Goal: Transaction & Acquisition: Purchase product/service

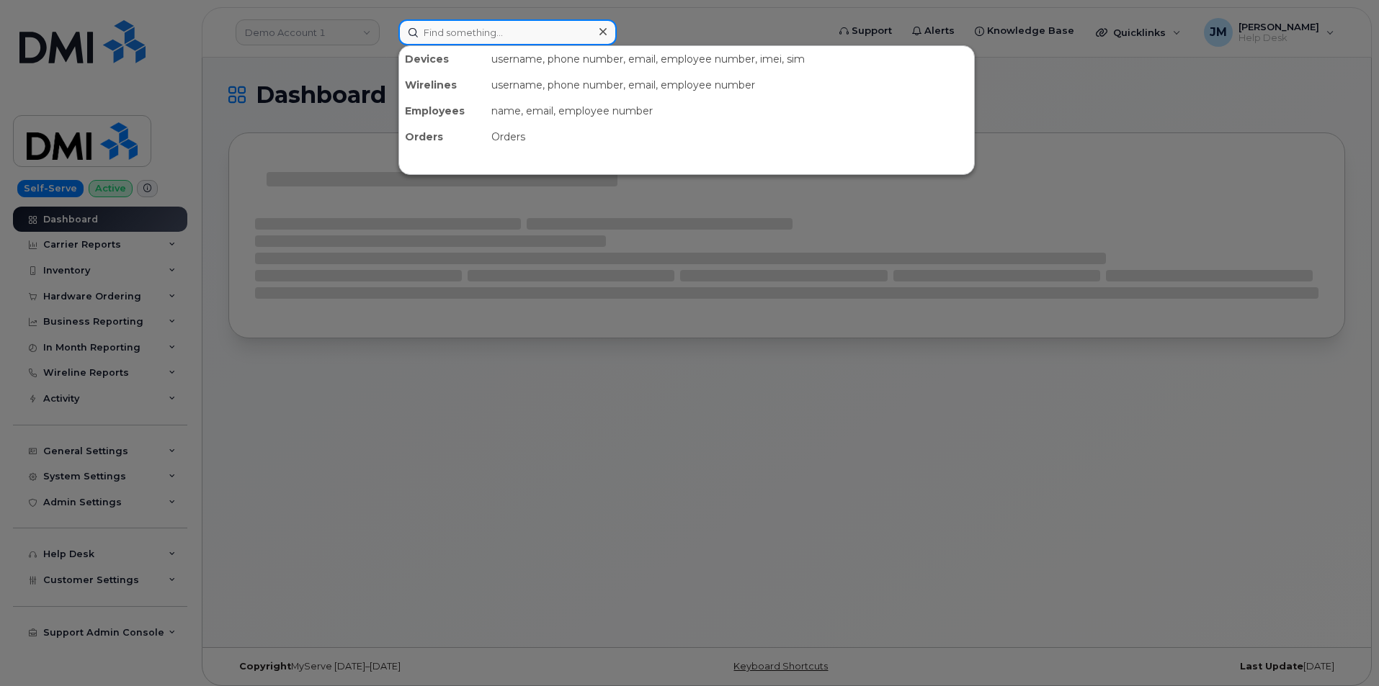
click at [483, 35] on input at bounding box center [507, 32] width 218 height 26
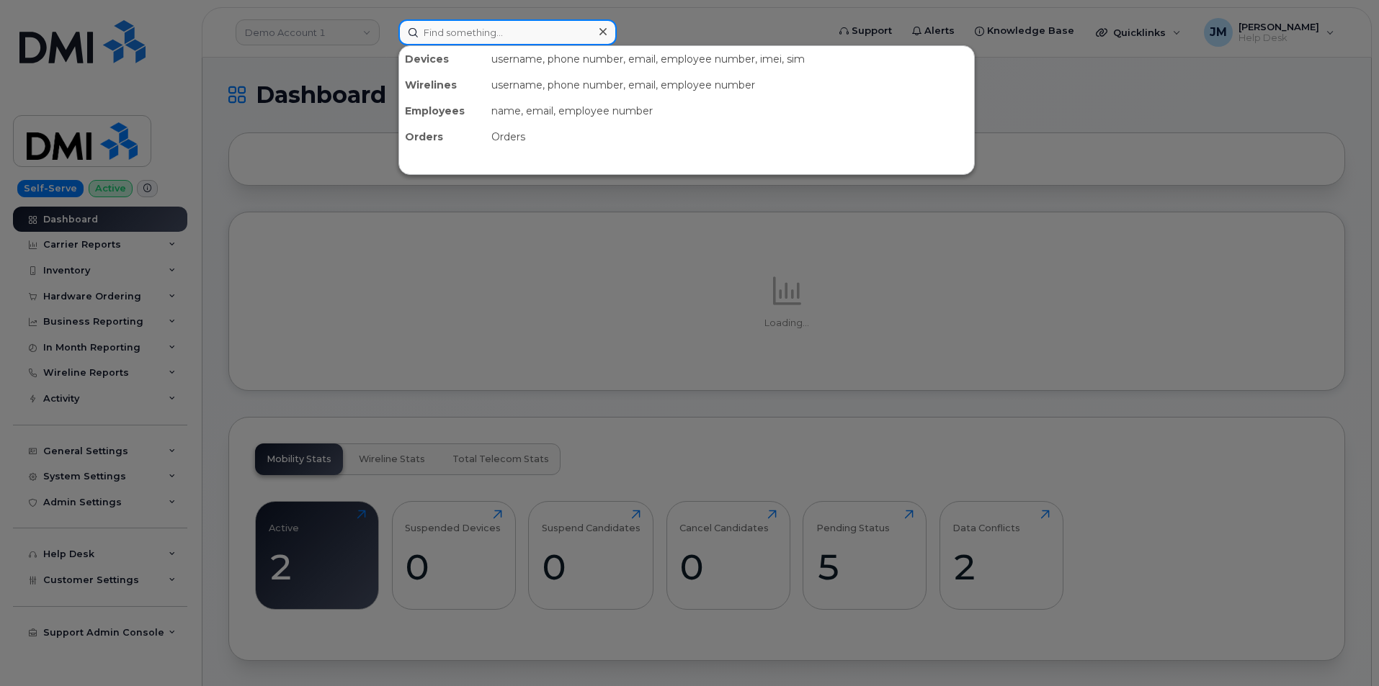
paste input "3308127415"
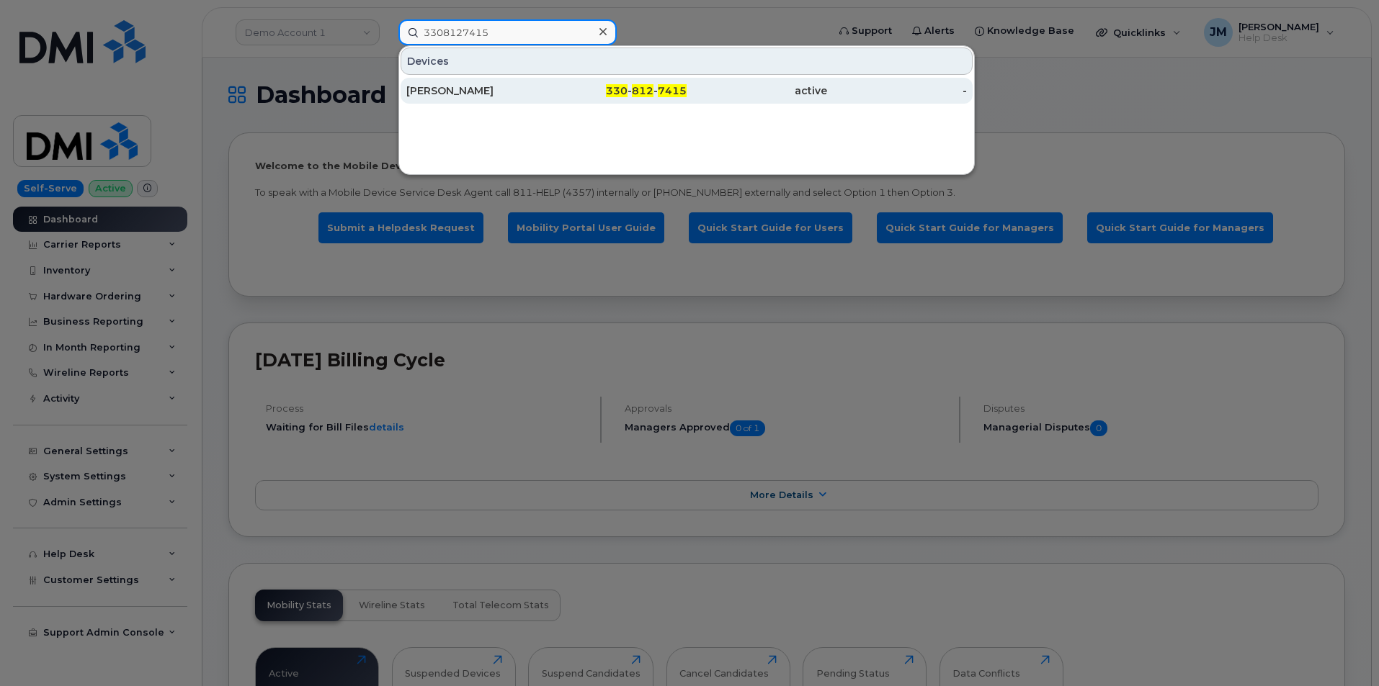
type input "3308127415"
click at [485, 89] on div "[PERSON_NAME]" at bounding box center [476, 91] width 140 height 14
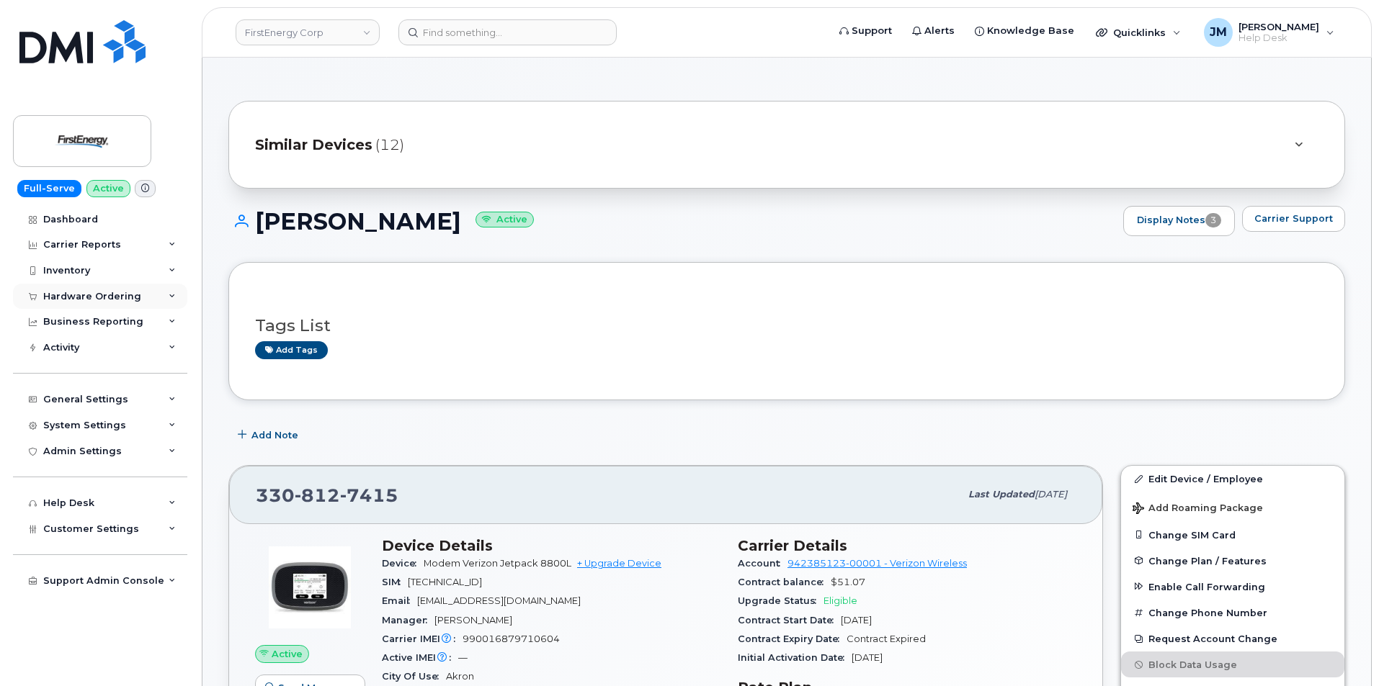
click at [110, 295] on div "Hardware Ordering" at bounding box center [92, 297] width 98 height 12
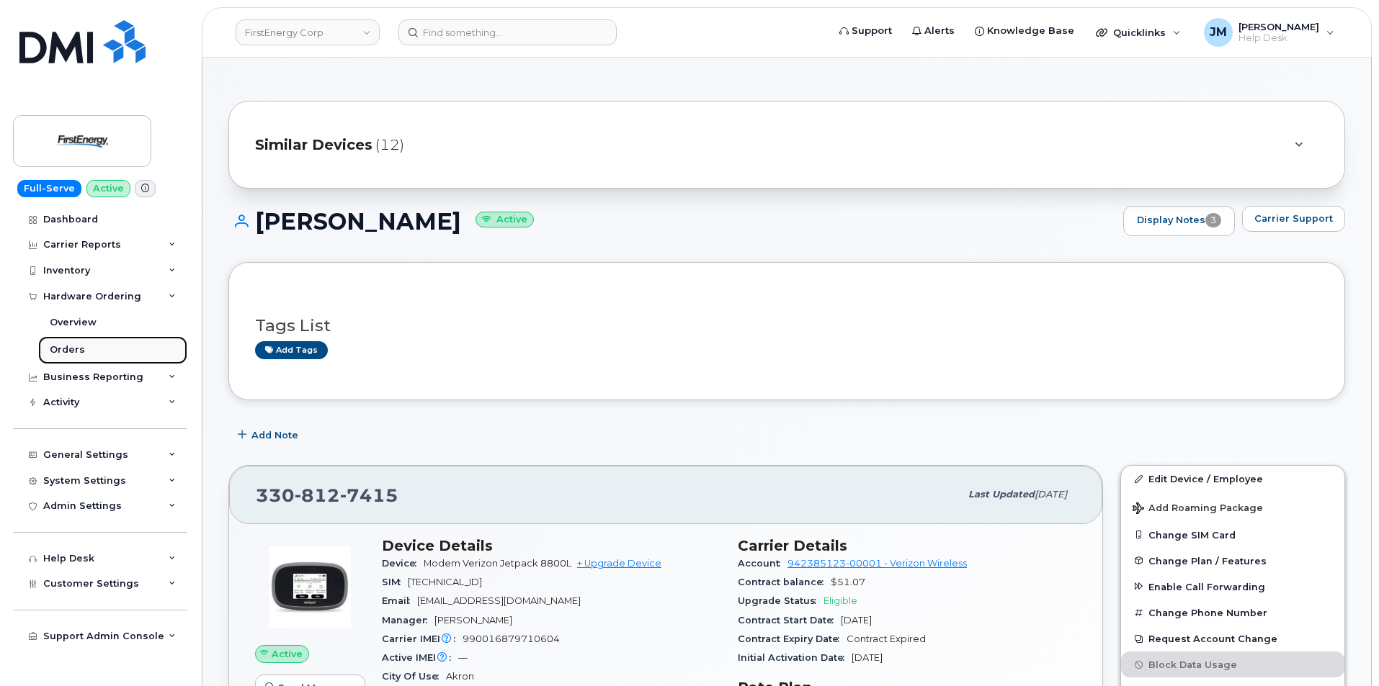
click at [73, 347] on div "Orders" at bounding box center [67, 350] width 35 height 13
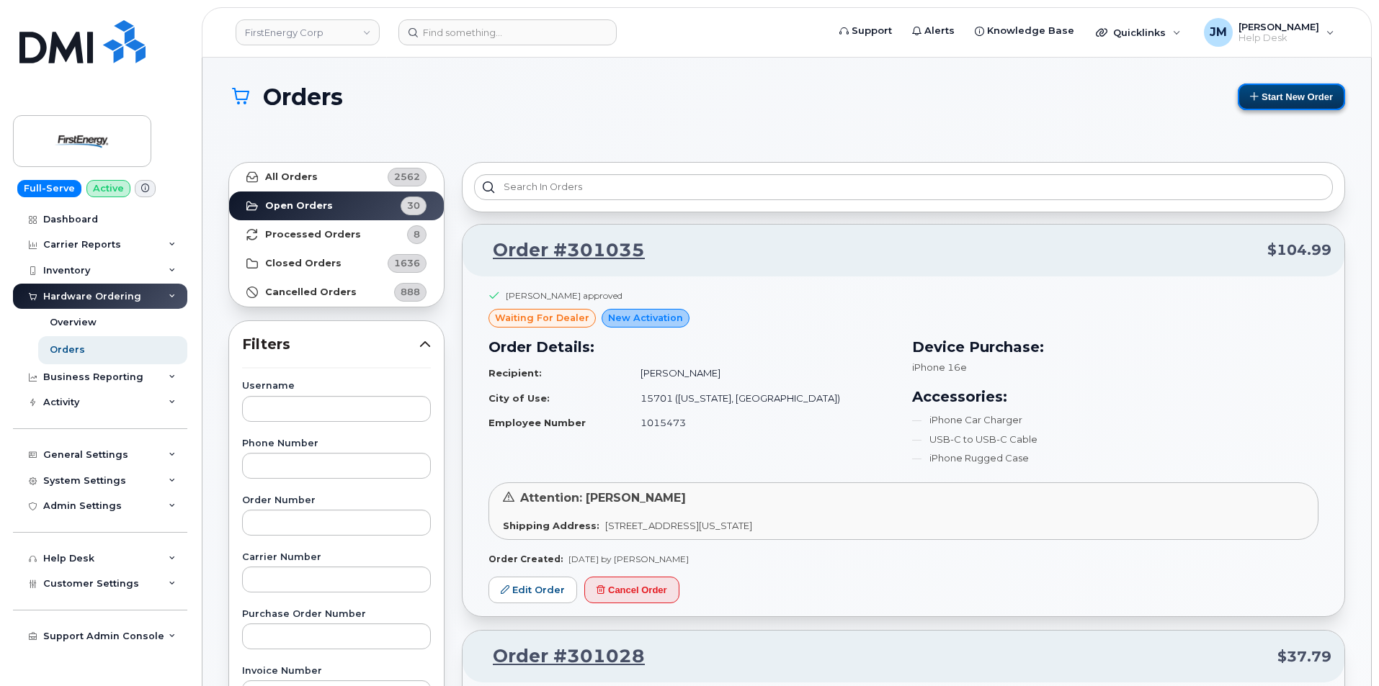
click at [1306, 91] on button "Start New Order" at bounding box center [1291, 97] width 107 height 27
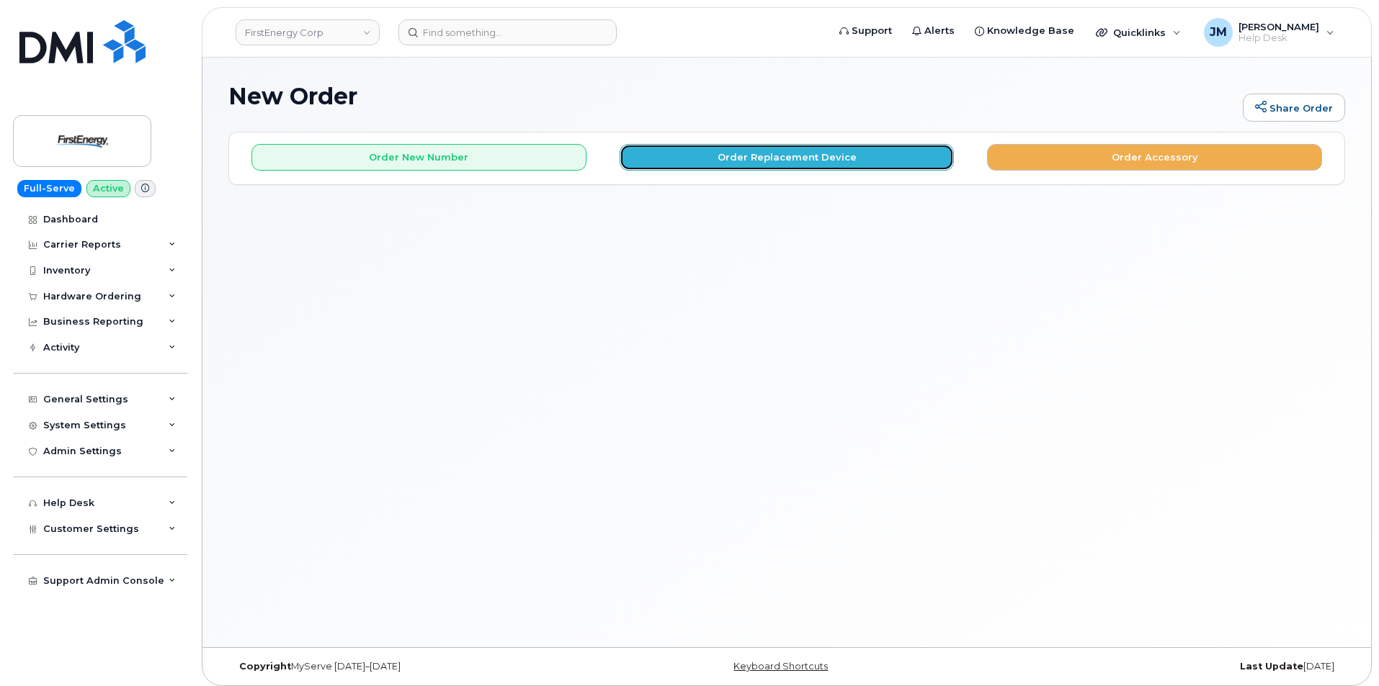
click at [775, 163] on button "Order Replacement Device" at bounding box center [786, 157] width 335 height 27
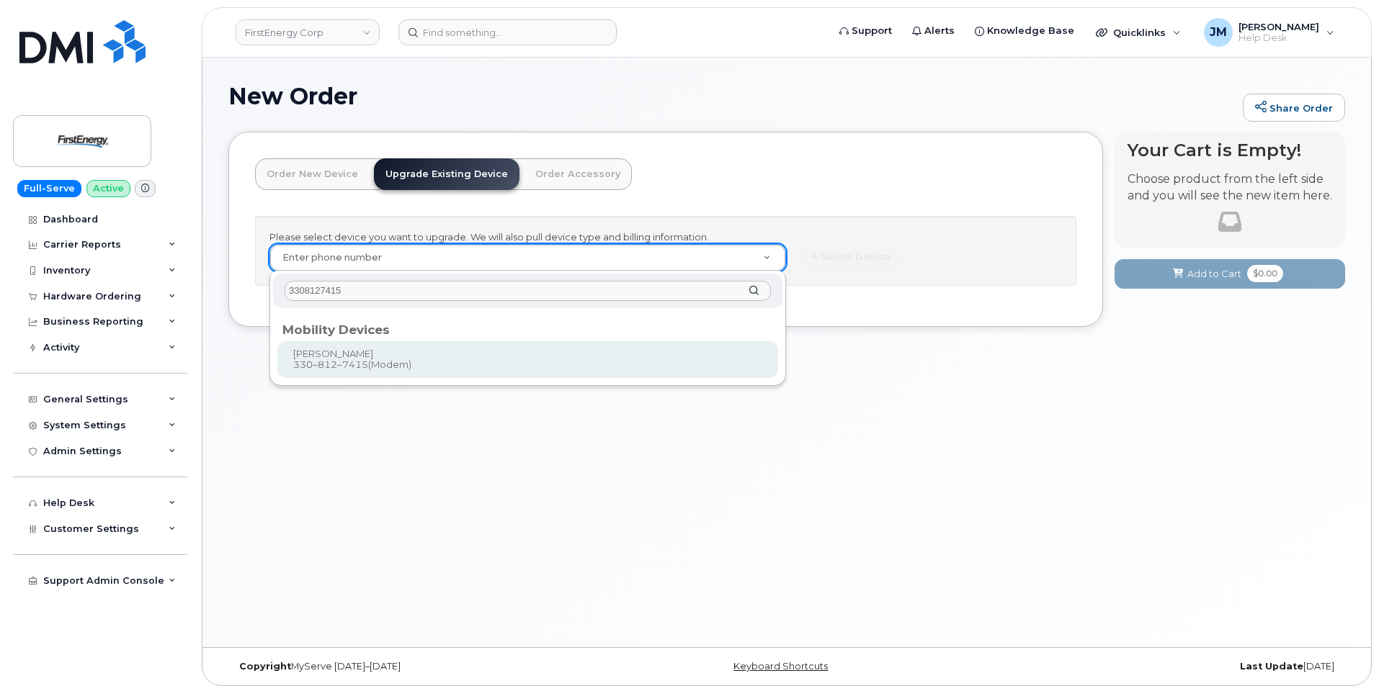
type input "3308127415"
type input "829194"
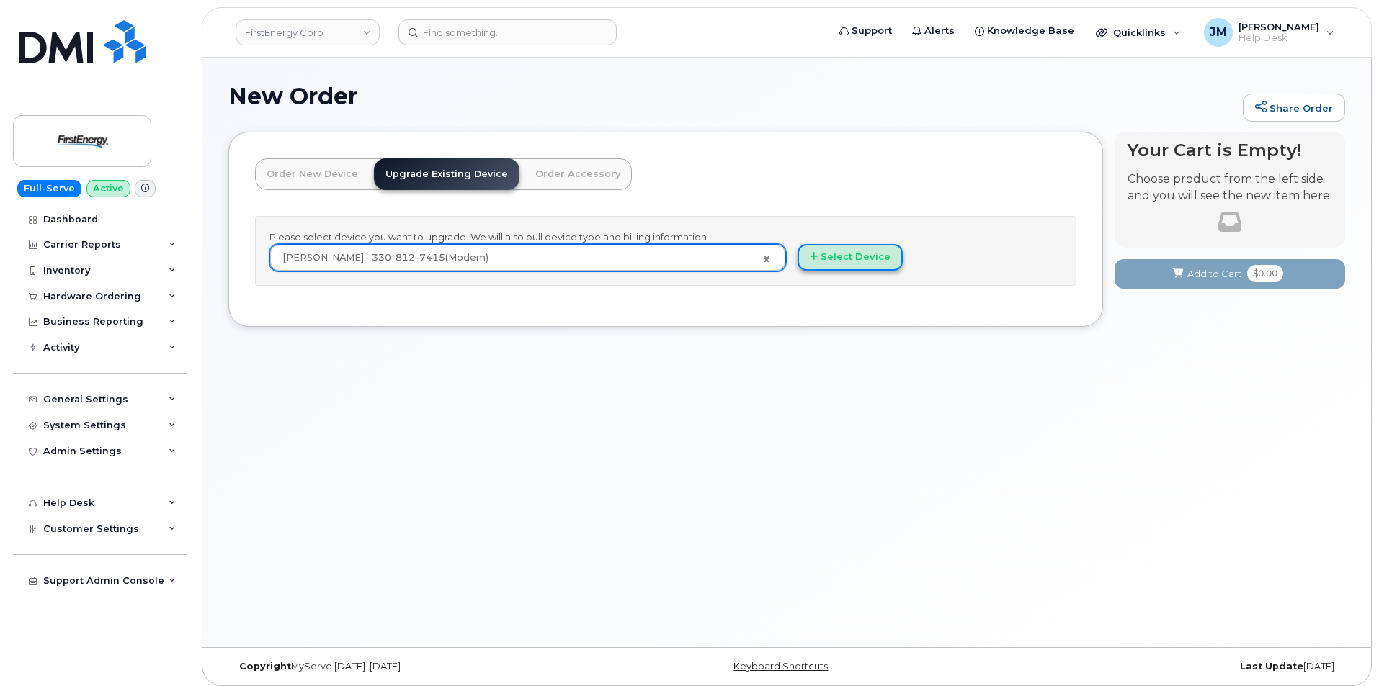
click at [846, 256] on button "Select Device" at bounding box center [849, 257] width 105 height 27
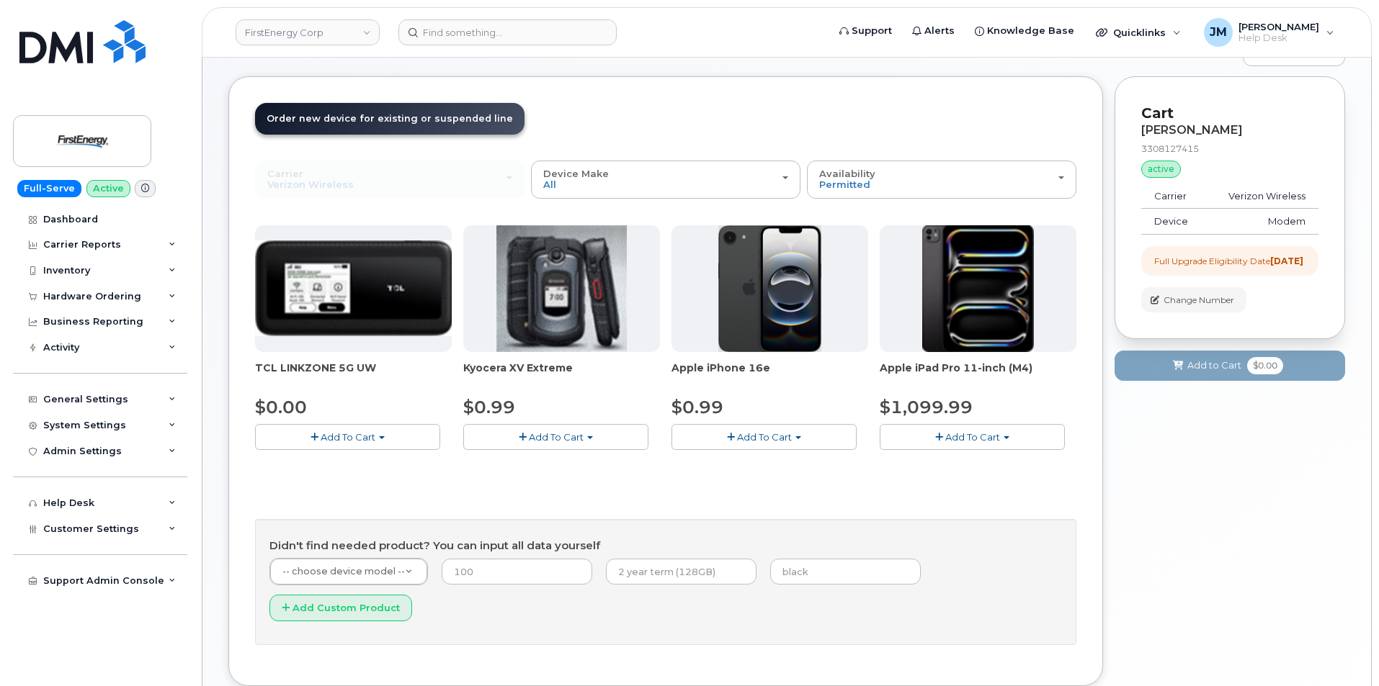
scroll to position [72, 0]
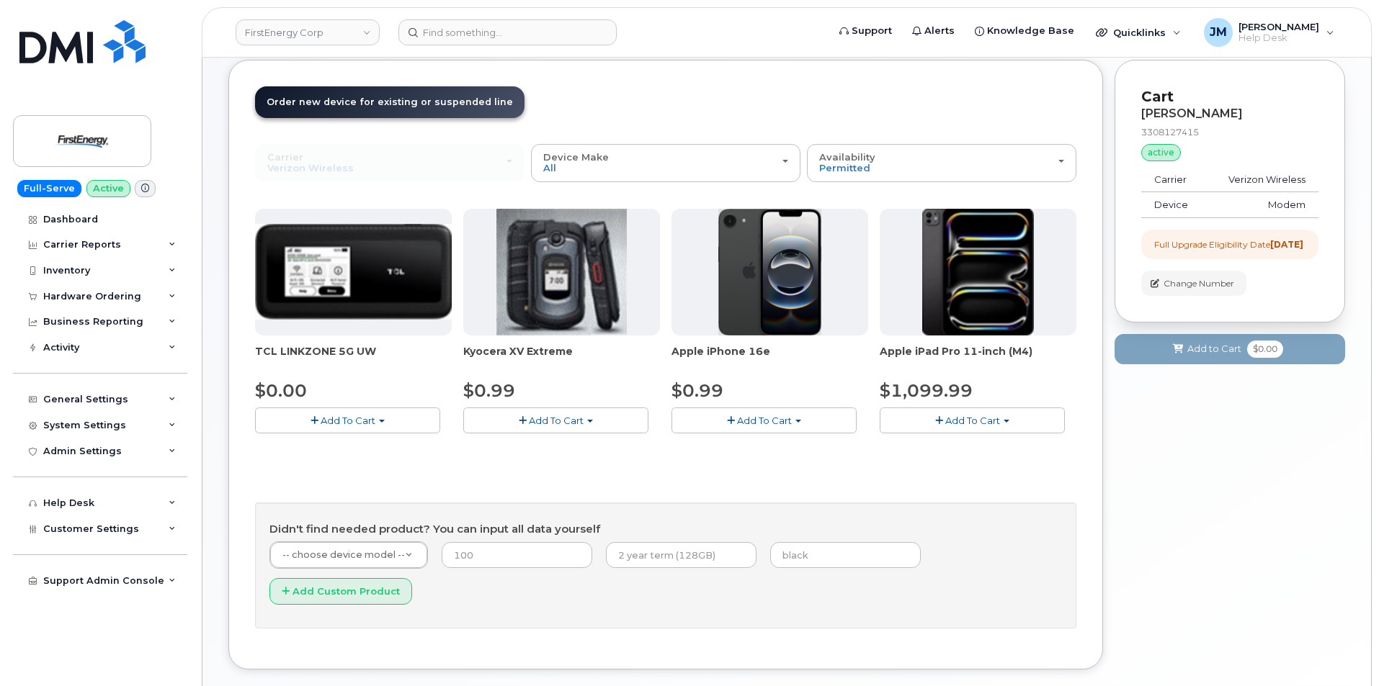
click at [357, 421] on span "Add To Cart" at bounding box center [348, 421] width 55 height 12
click at [301, 446] on link "$0.00 - 2 Year Upgrade" at bounding box center [328, 448] width 139 height 18
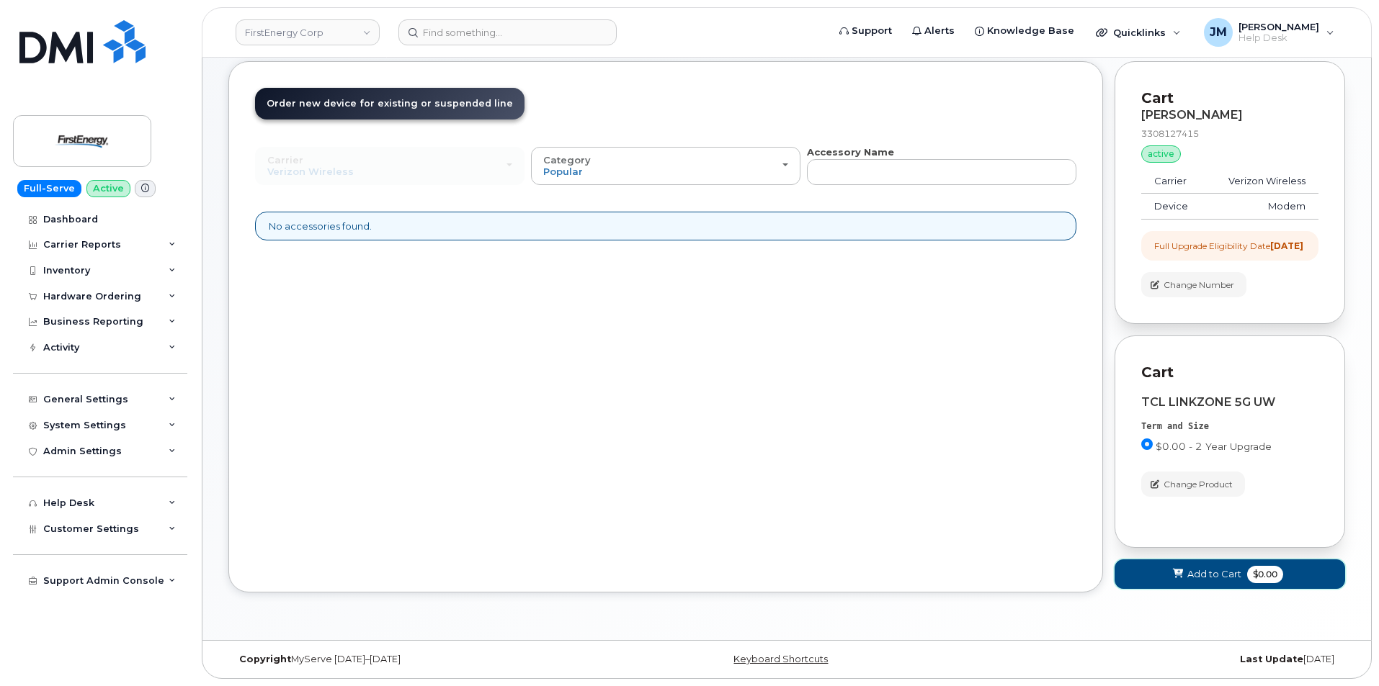
click at [1218, 581] on span "Add to Cart" at bounding box center [1214, 575] width 54 height 14
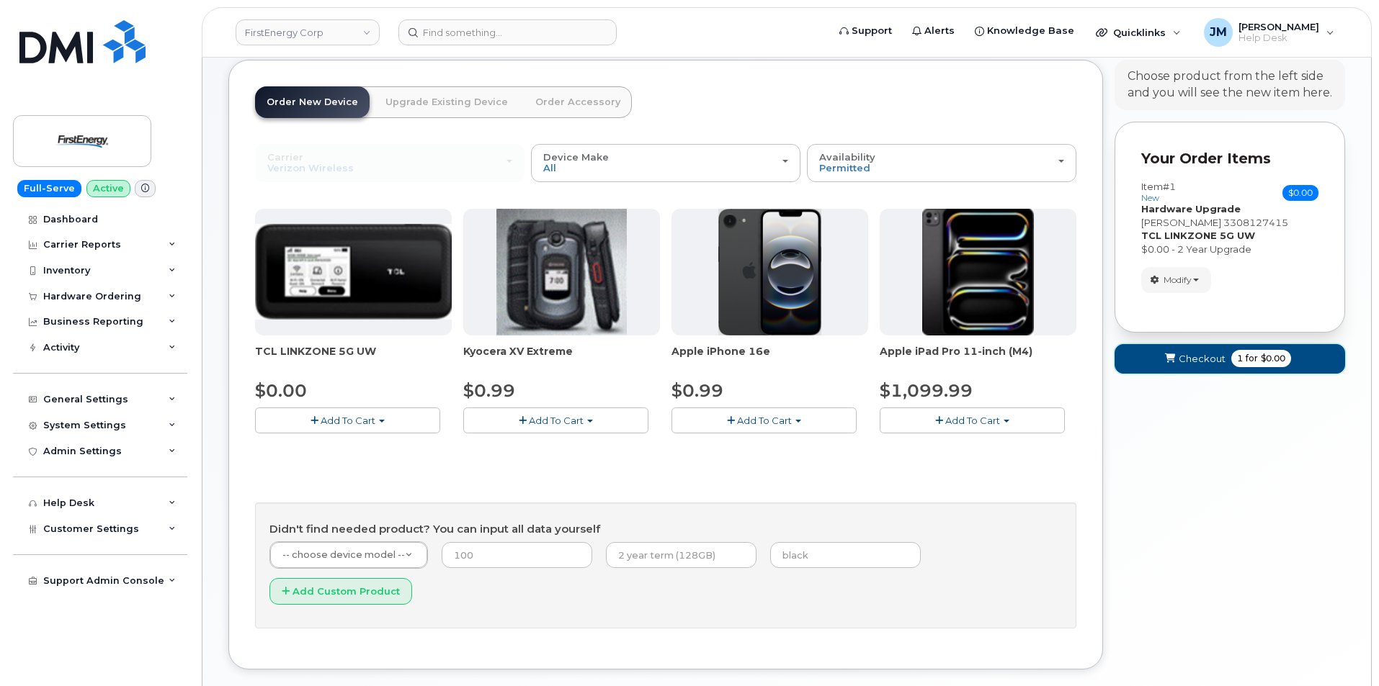
click at [1201, 366] on span "Checkout" at bounding box center [1201, 359] width 47 height 14
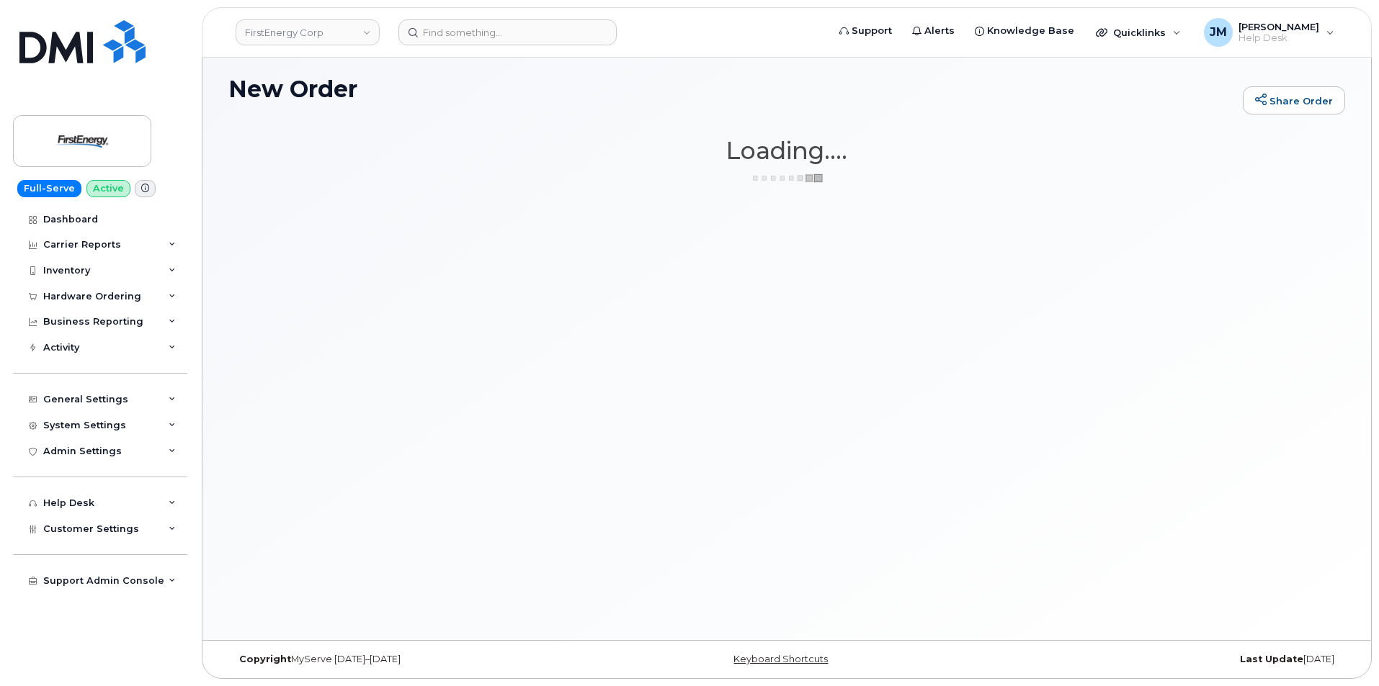
scroll to position [7, 0]
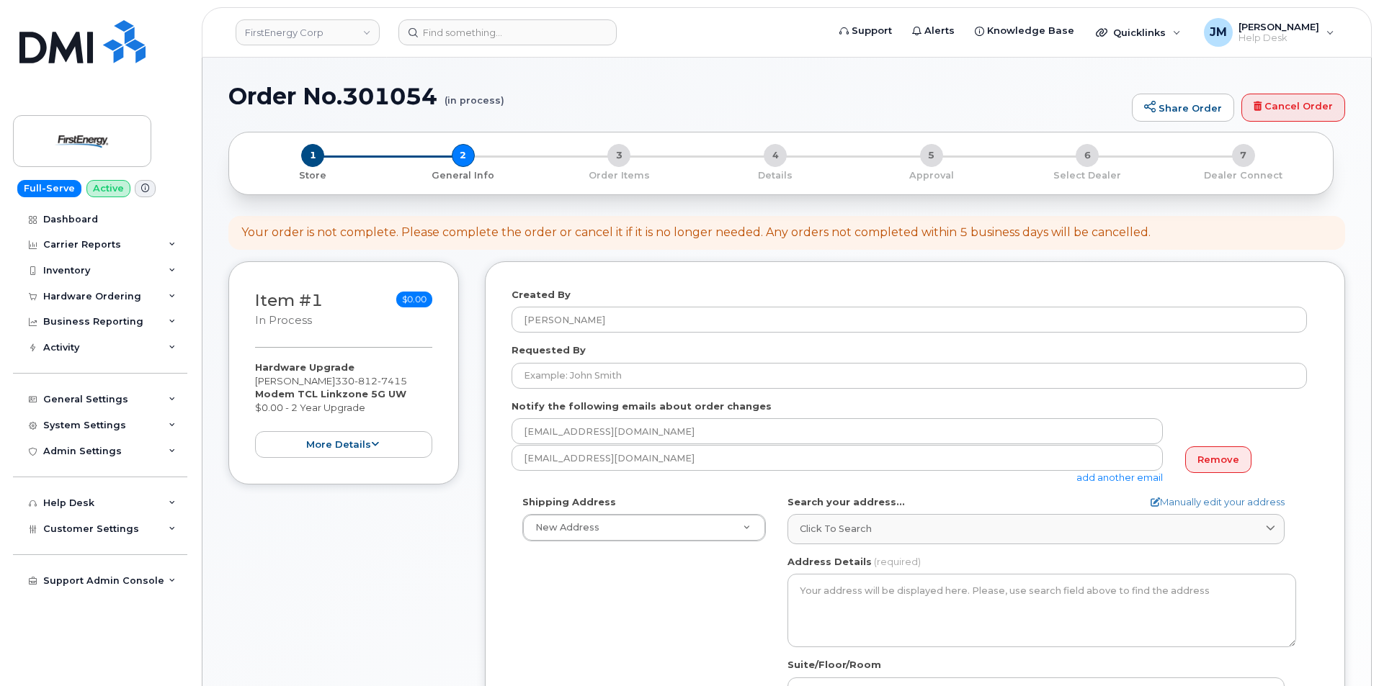
select select
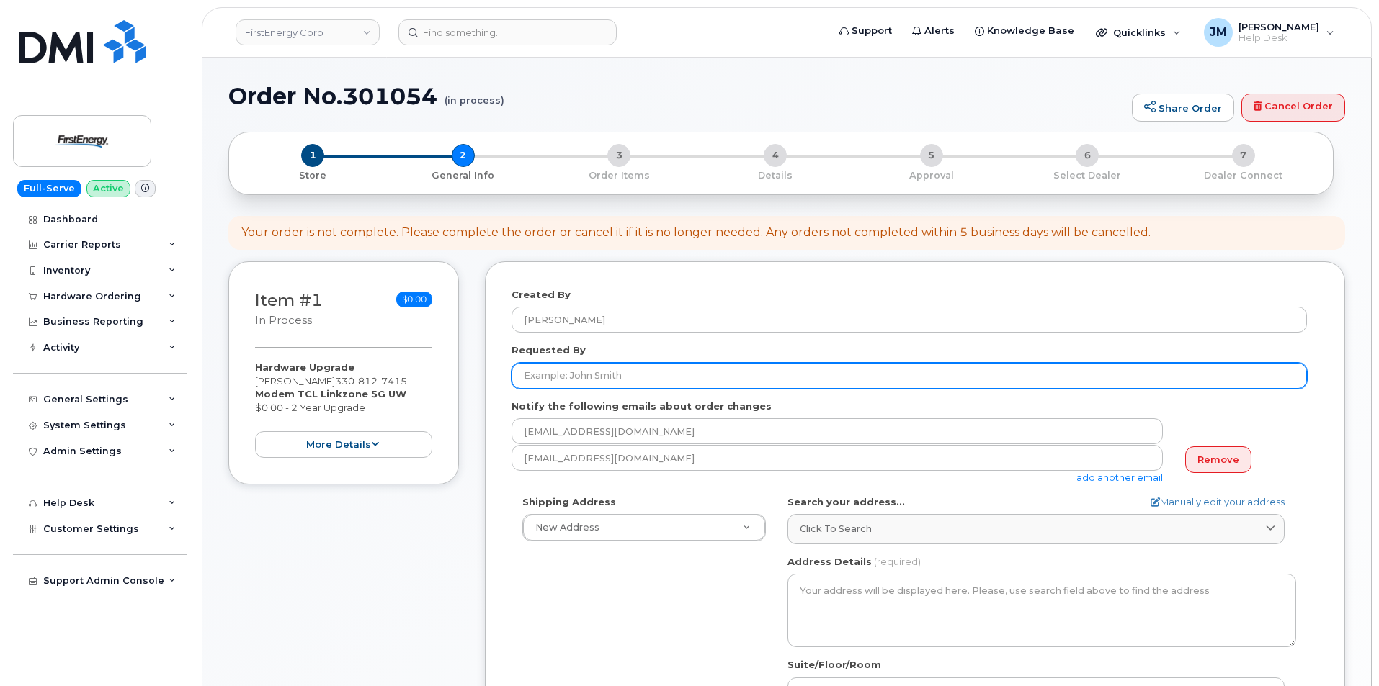
paste input "[PERSON_NAME]"
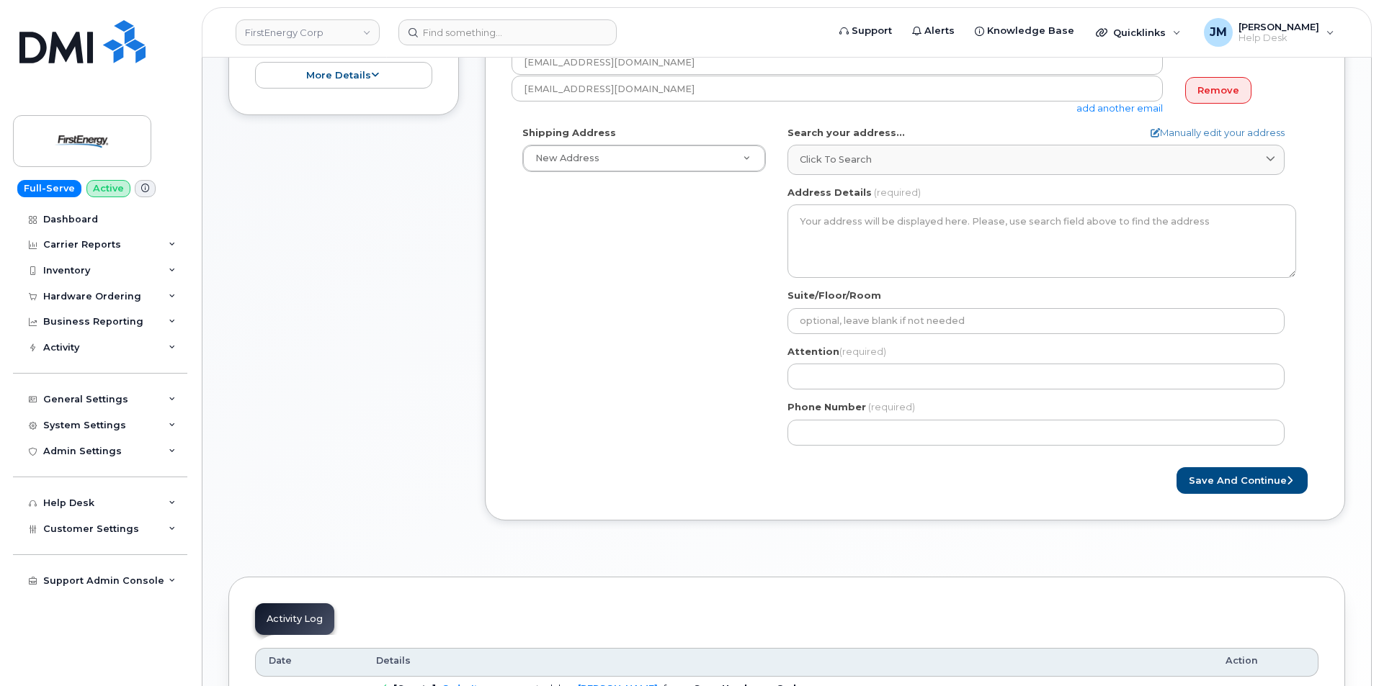
scroll to position [432, 0]
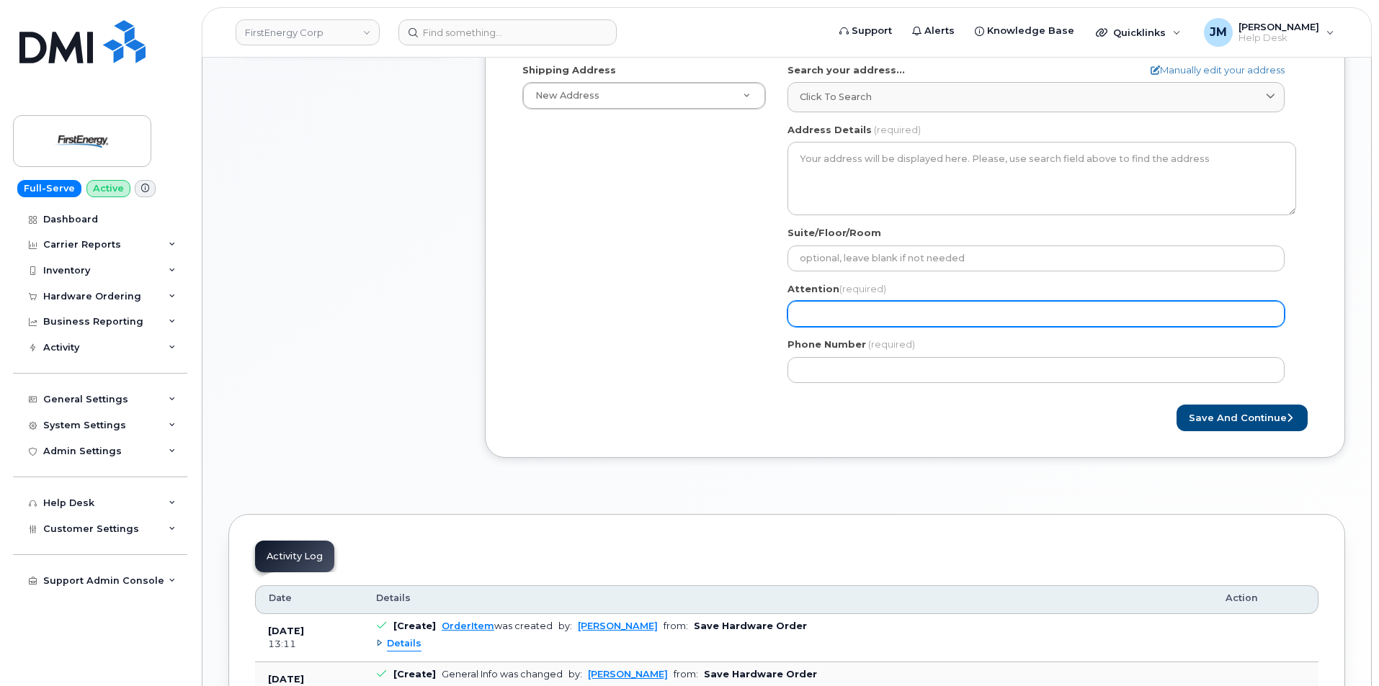
type input "[PERSON_NAME]"
paste input "[PERSON_NAME]"
select select
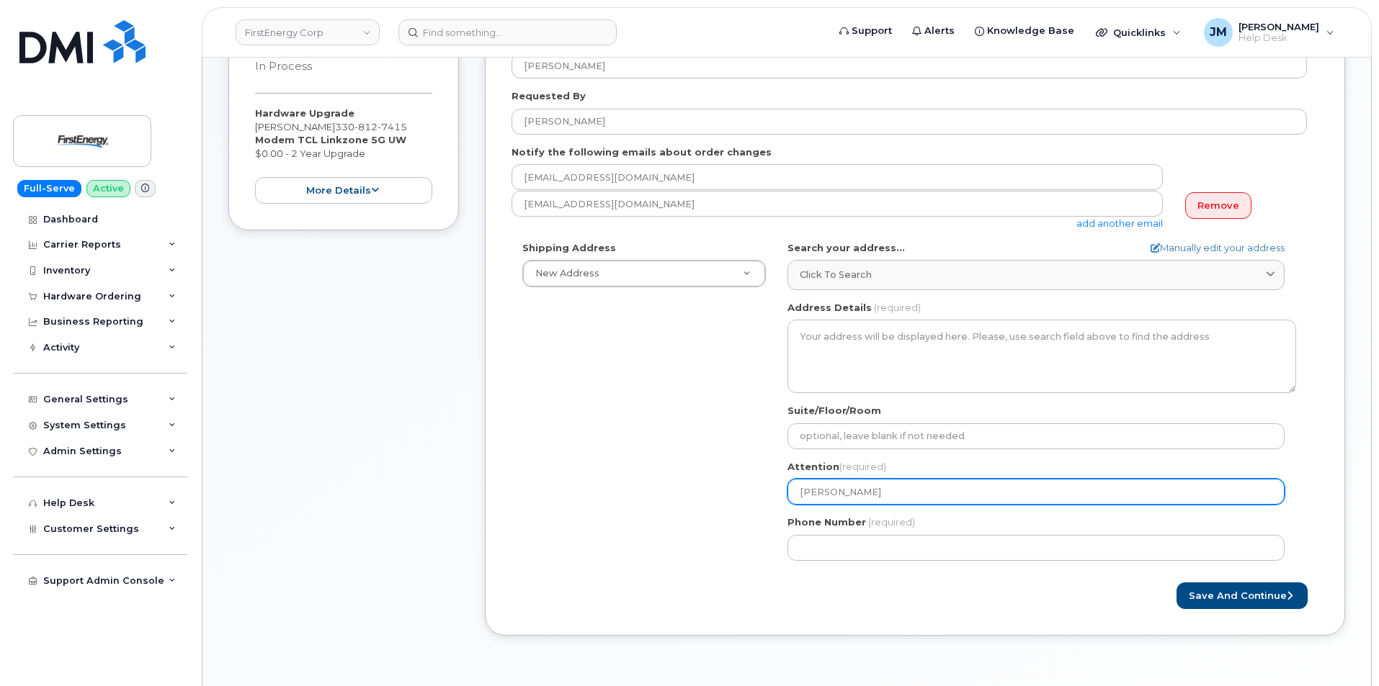
scroll to position [216, 0]
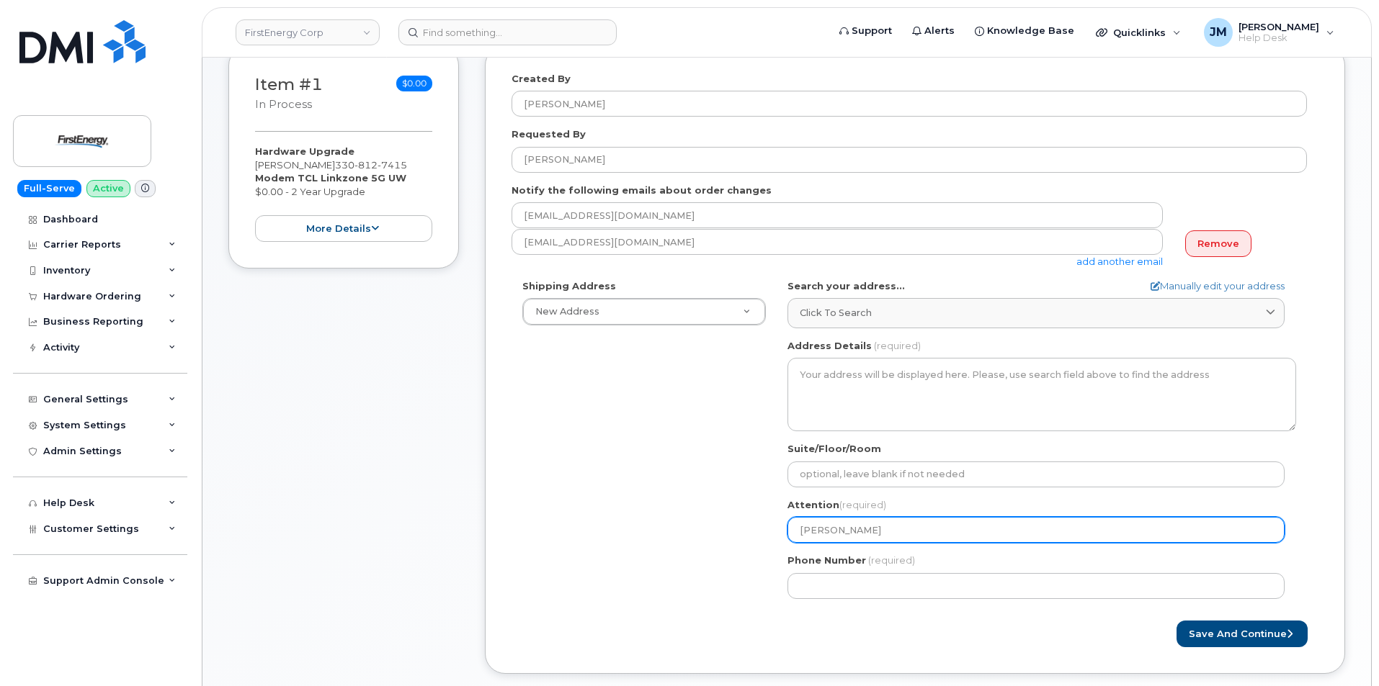
type input "[PERSON_NAME]"
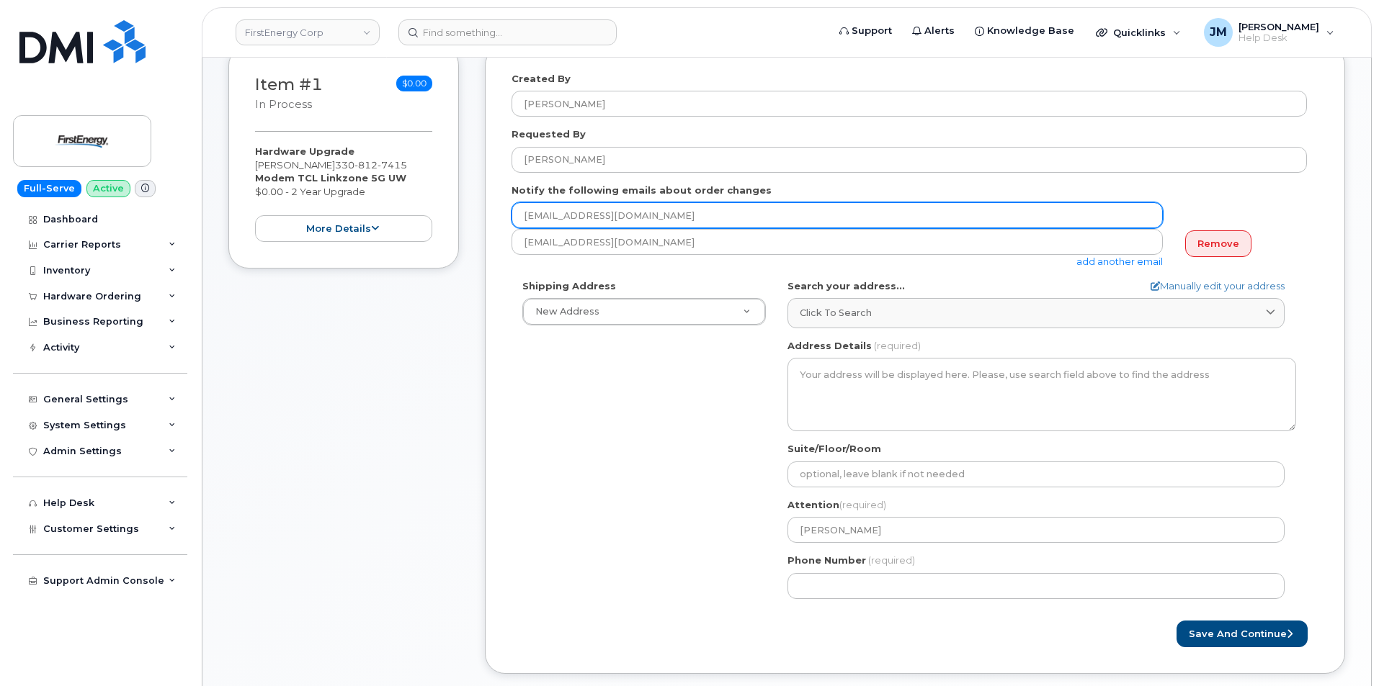
drag, startPoint x: 671, startPoint y: 216, endPoint x: 511, endPoint y: 216, distance: 160.6
click at [511, 216] on div "Created By Jonas Mutoke Requested By Shane A Wheeler Notify the following email…" at bounding box center [915, 359] width 860 height 629
paste input "swheeler"
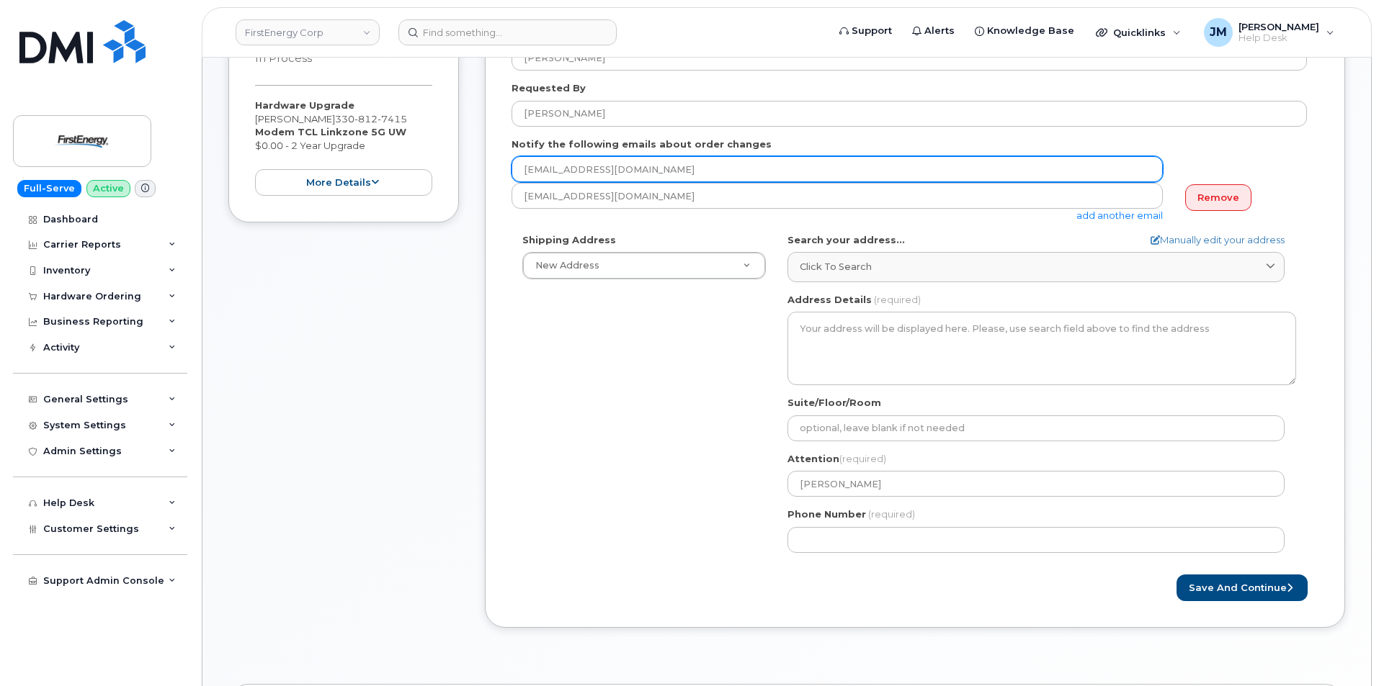
scroll to position [288, 0]
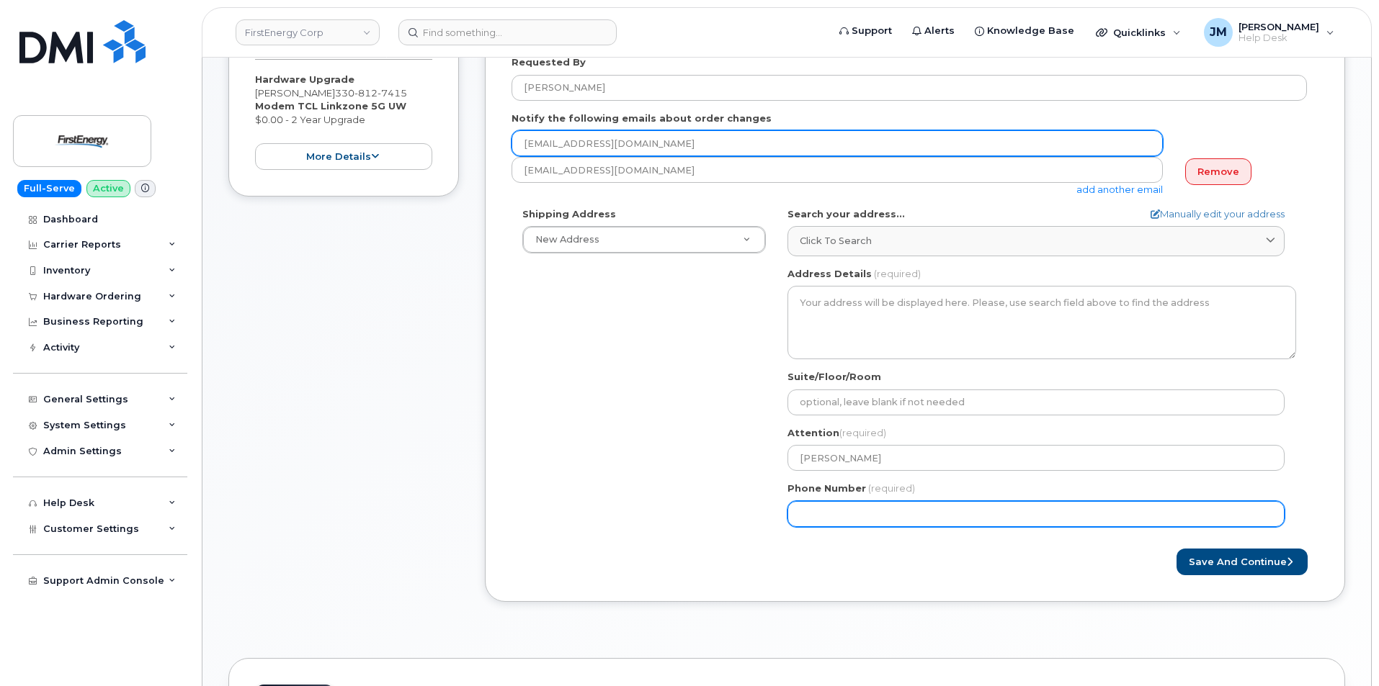
type input "swheeler@firstenergycorp.com"
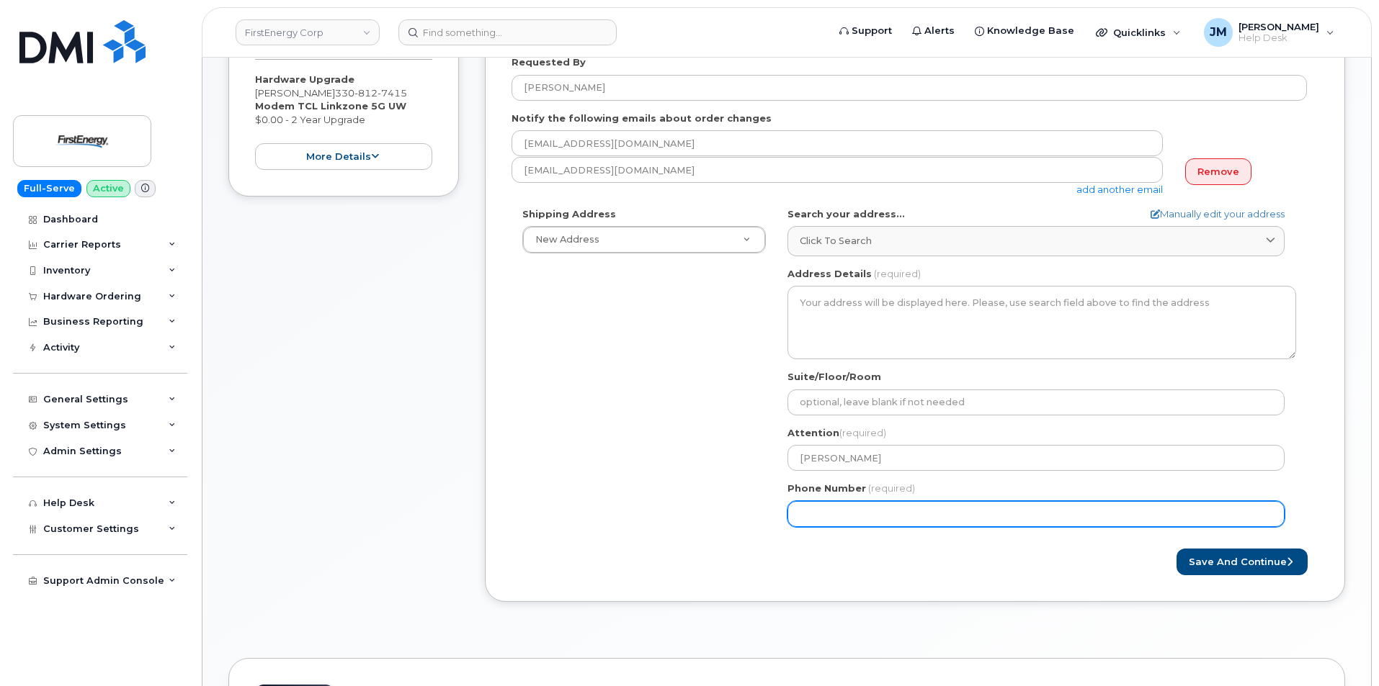
click at [843, 511] on input "Phone Number" at bounding box center [1035, 514] width 497 height 26
type input "724317447"
select select
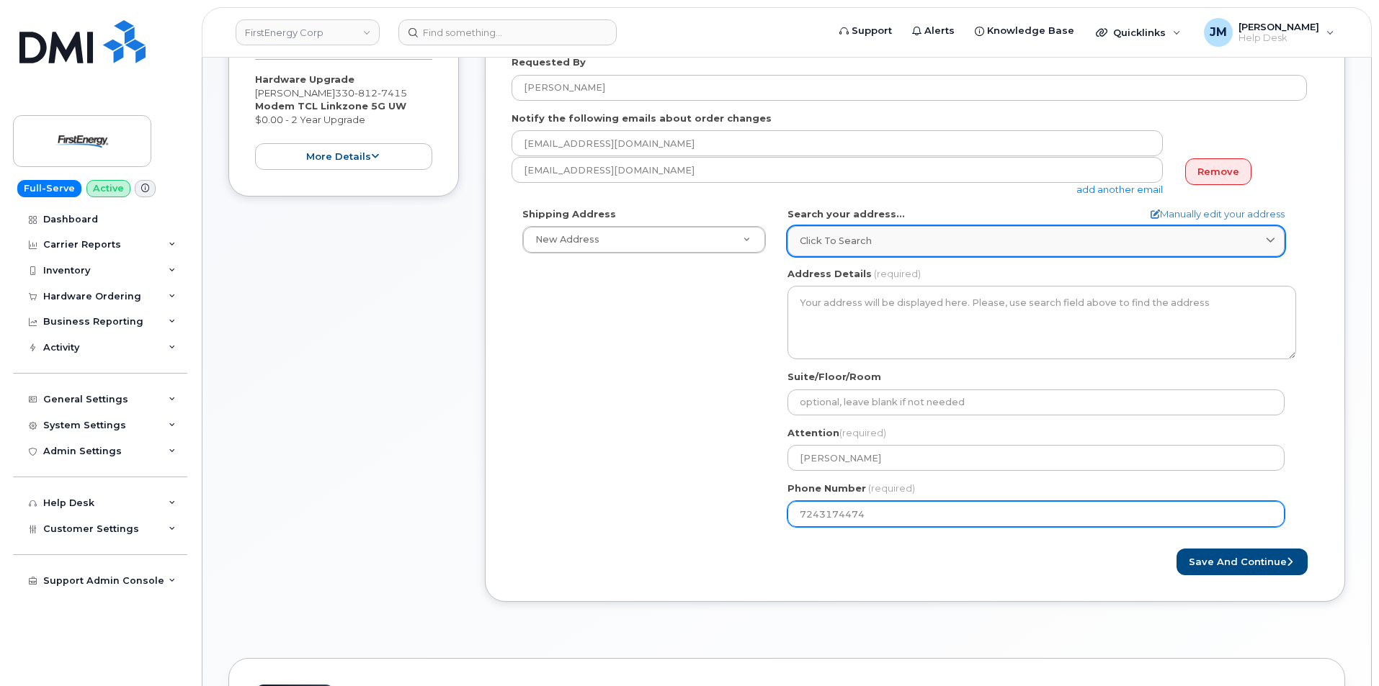
type input "7243174474"
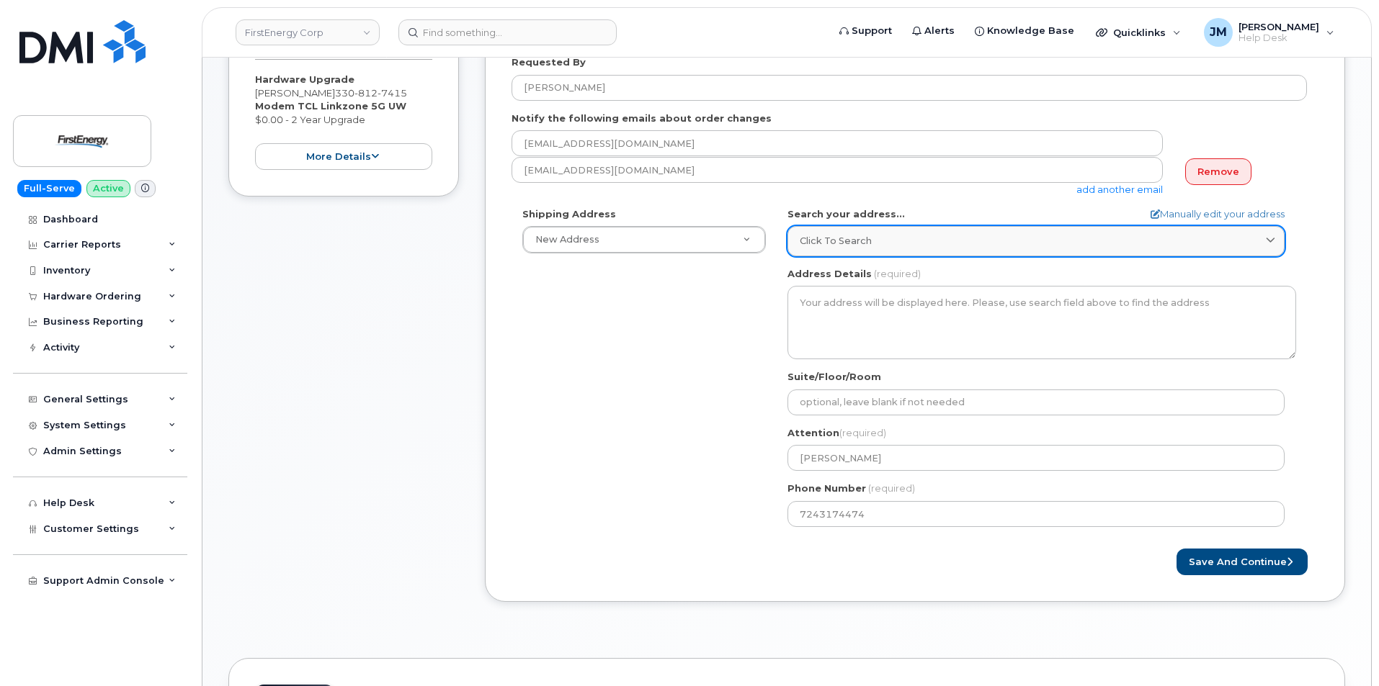
click at [905, 238] on div "Click to search" at bounding box center [1036, 241] width 473 height 14
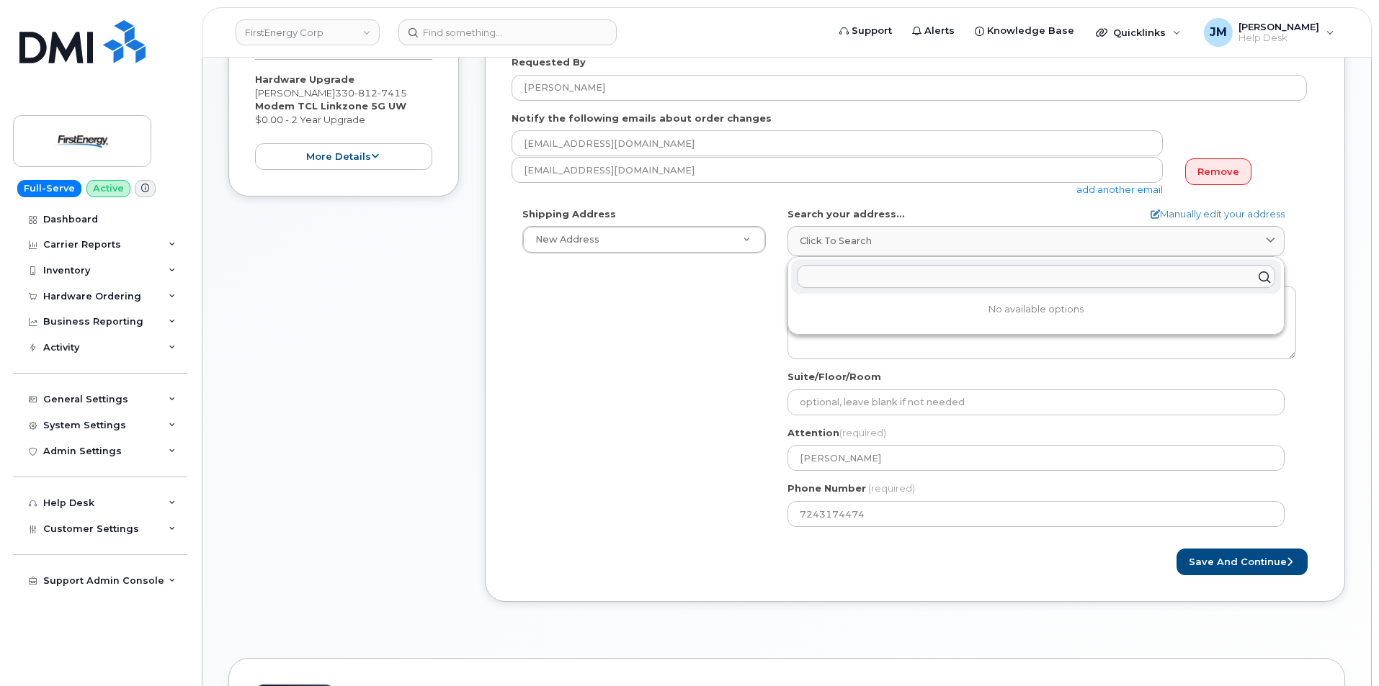
click at [865, 274] on input "text" at bounding box center [1036, 277] width 478 height 23
click at [1262, 275] on icon at bounding box center [1263, 277] width 21 height 21
click at [931, 277] on input "text" at bounding box center [1036, 277] width 478 height 23
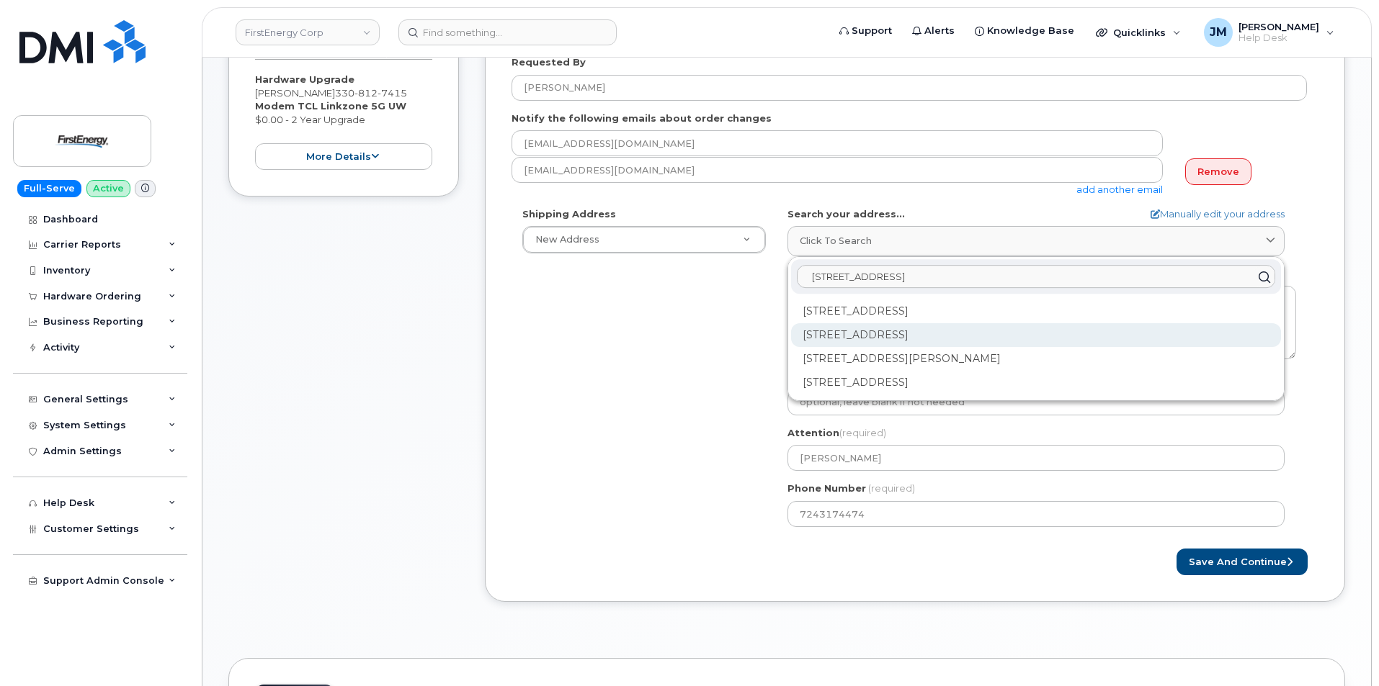
type input "313 S 7th Stco"
click at [951, 334] on div "313 S 7th St Connellsville PA 15425-3015" at bounding box center [1036, 335] width 490 height 24
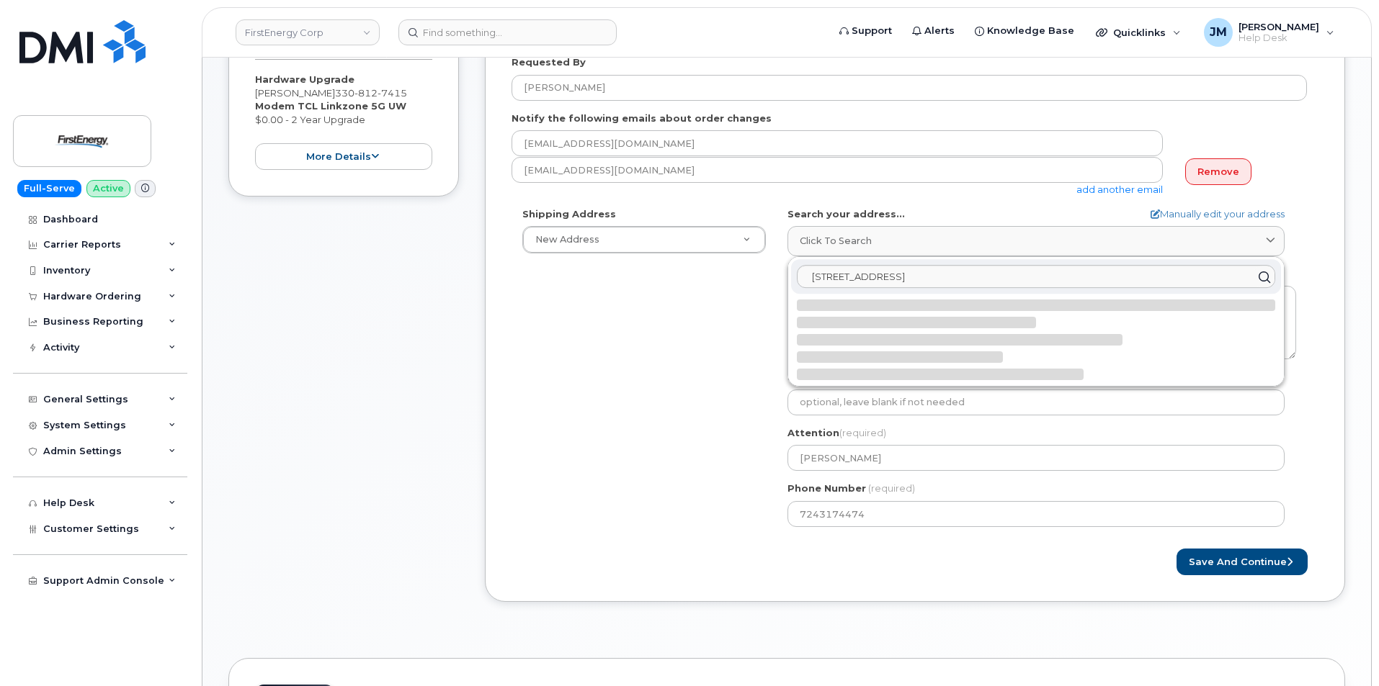
select select
type textarea "313 S 7th St CONNELLSVILLE PA 15425-3015 UNITED STATES"
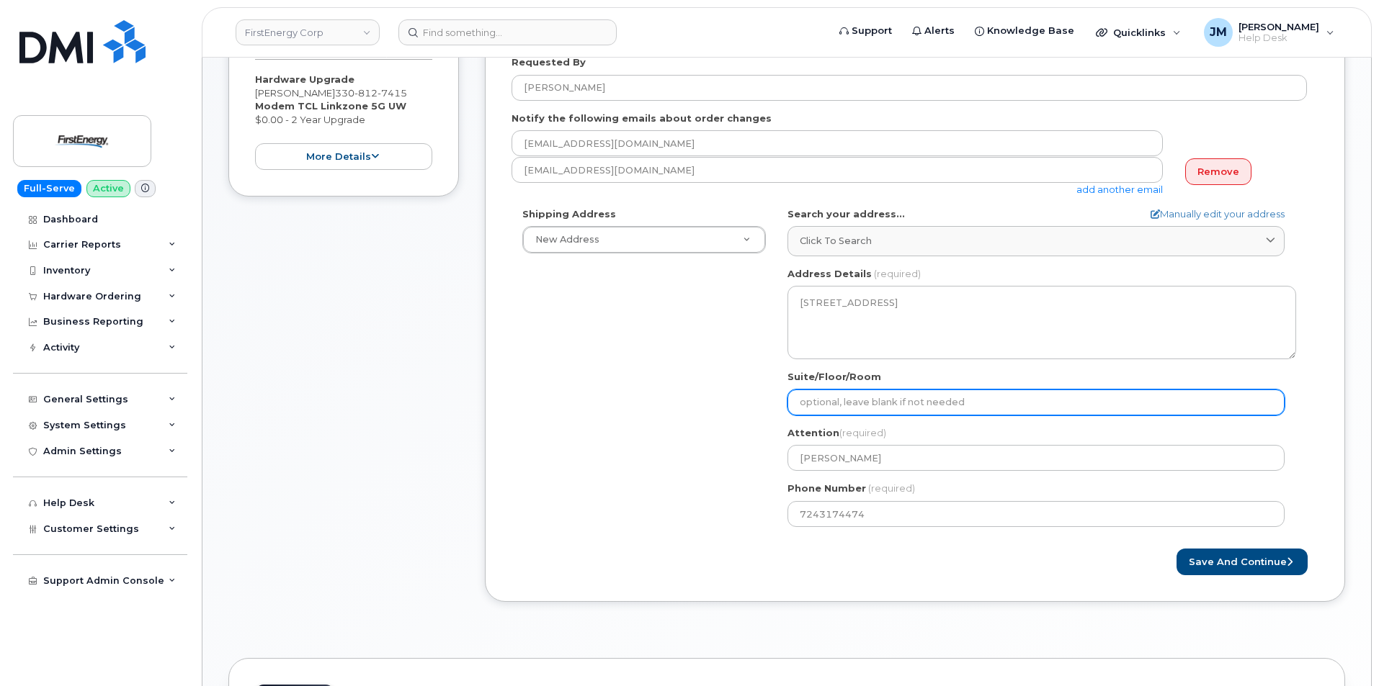
click at [838, 398] on input "Suite/Floor/Room" at bounding box center [1035, 403] width 497 height 26
click at [962, 406] on input "Suite/Floor/Room" at bounding box center [1035, 403] width 497 height 26
select select
type input "B"
select select
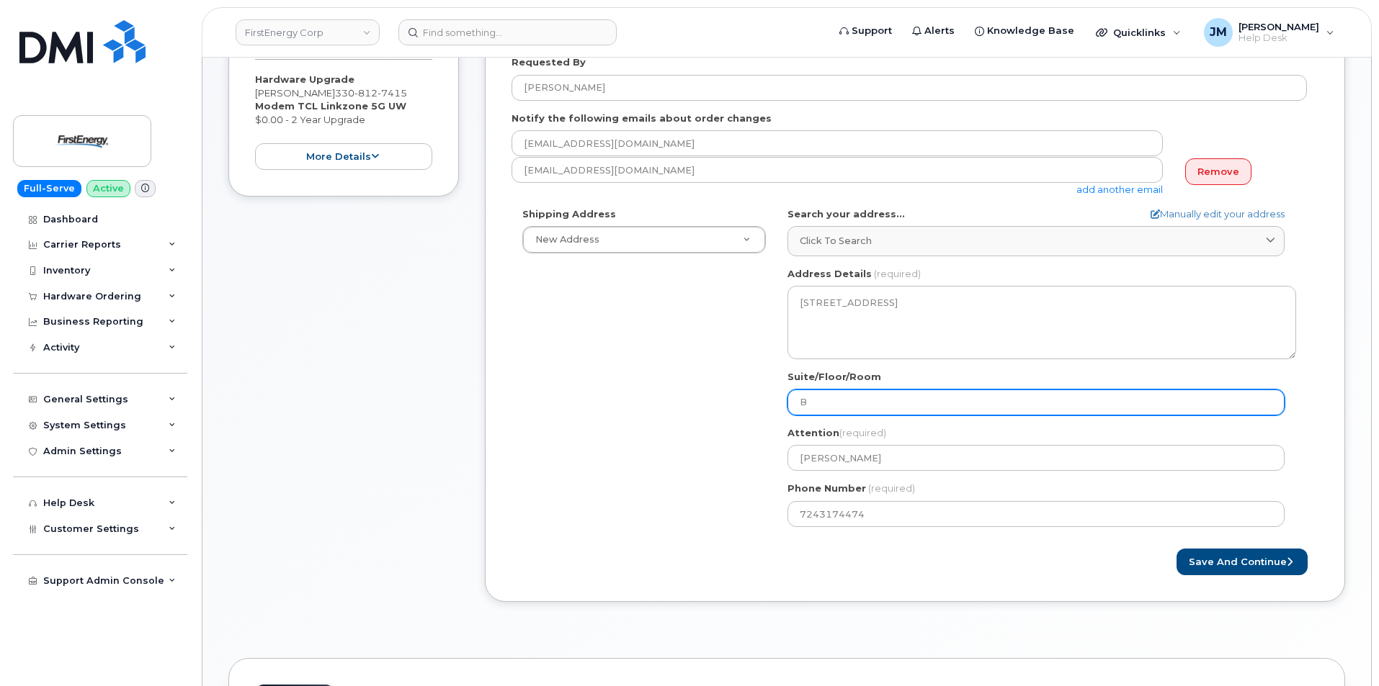
type input "Bu"
select select
type input "Bui"
select select
type input "Buil"
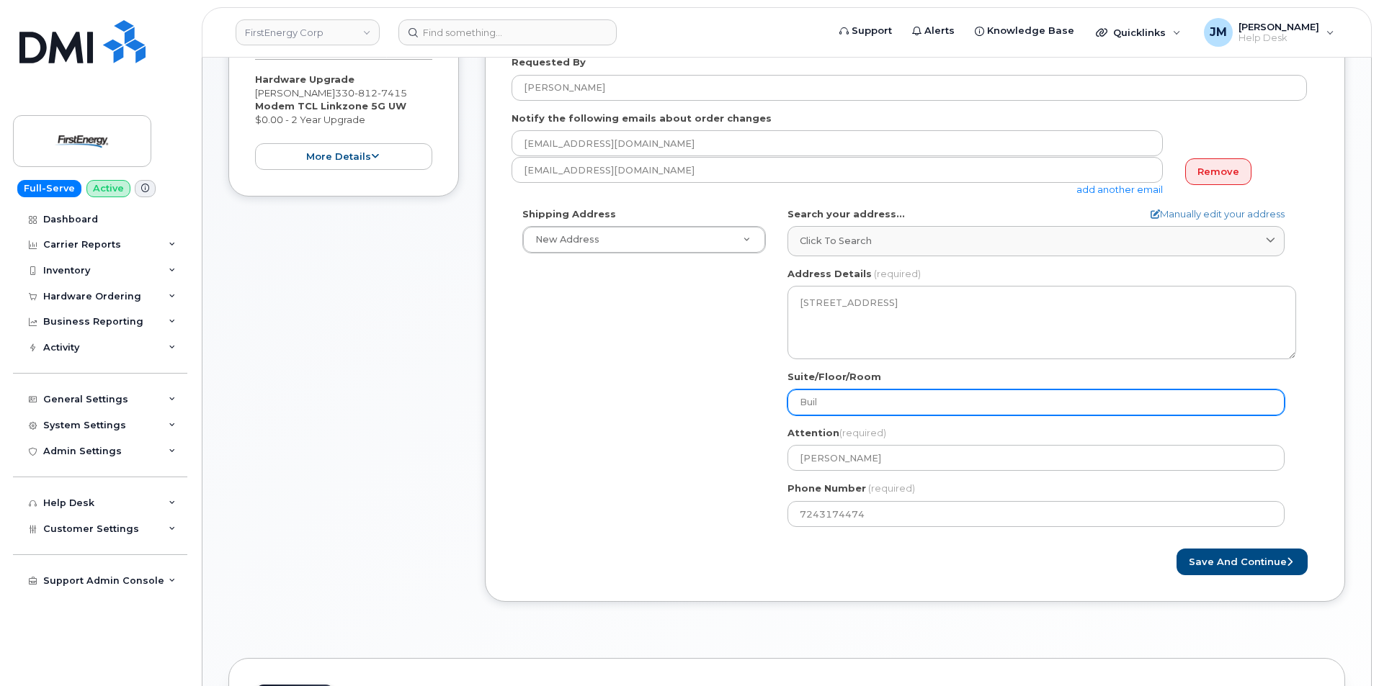
select select
type input "Build"
select select
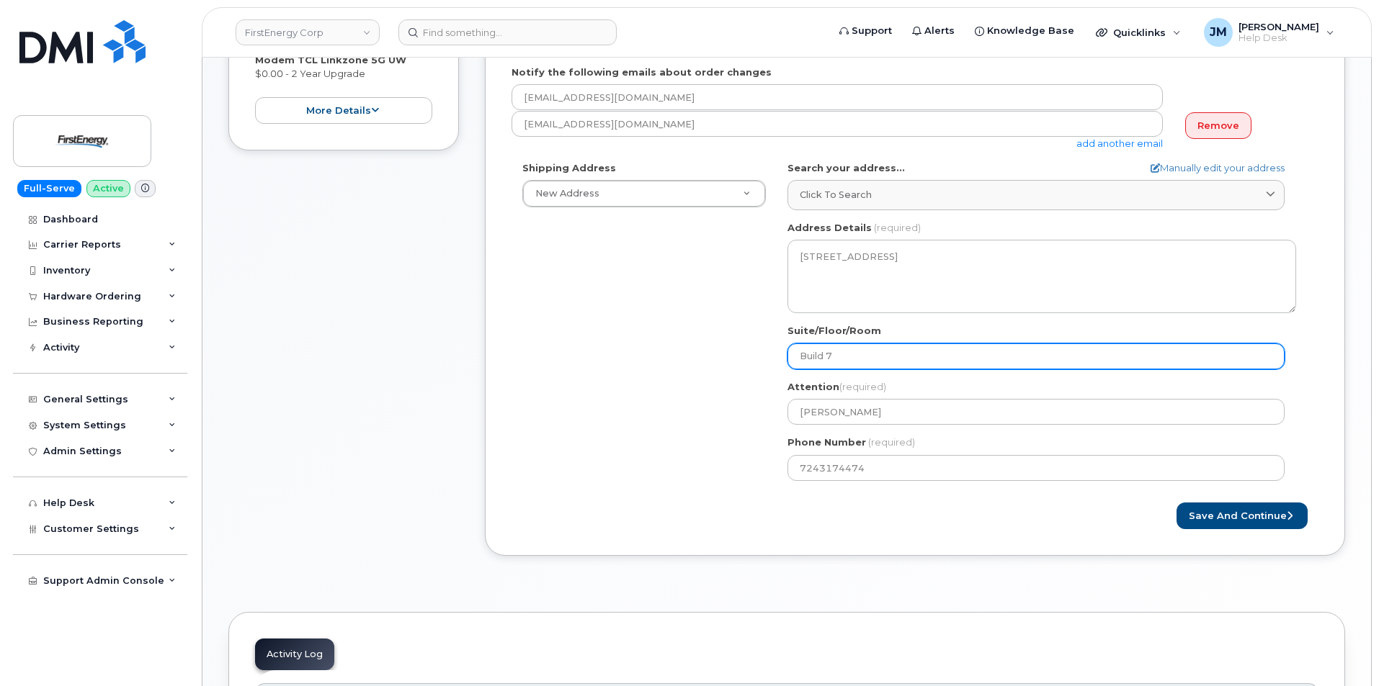
scroll to position [360, 0]
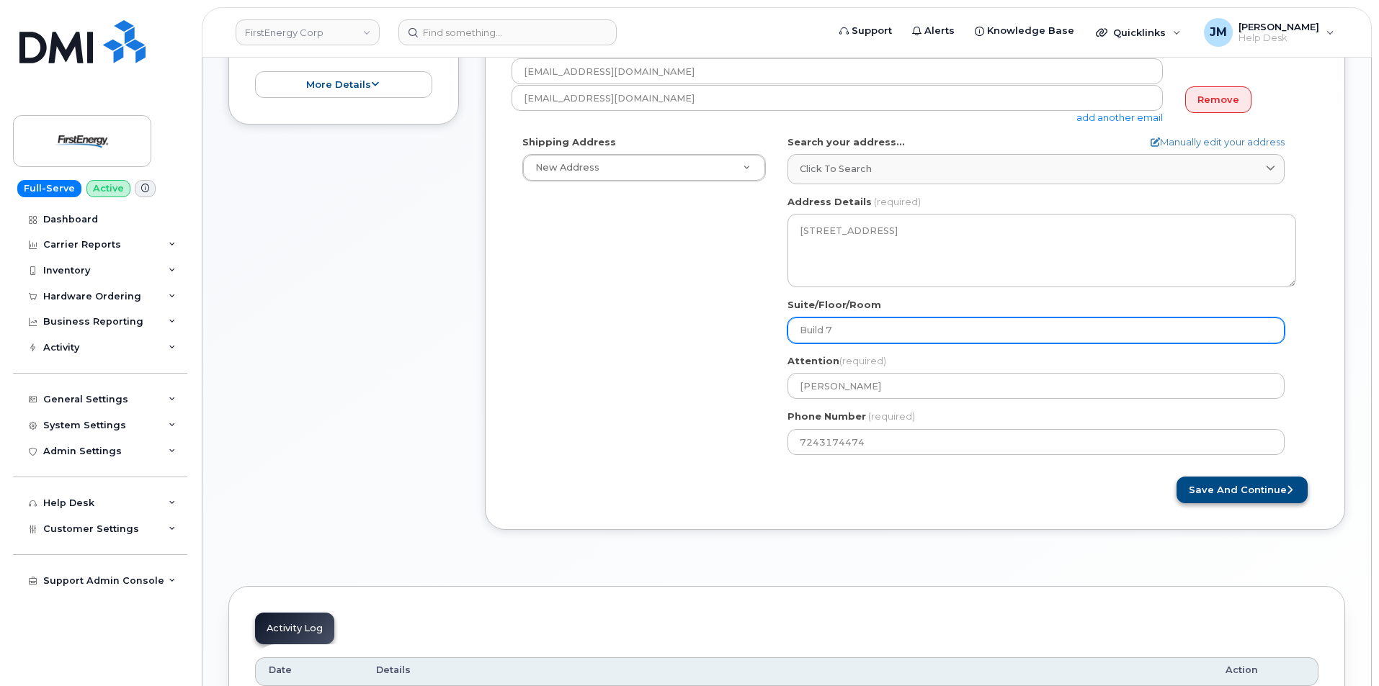
type input "Build 7"
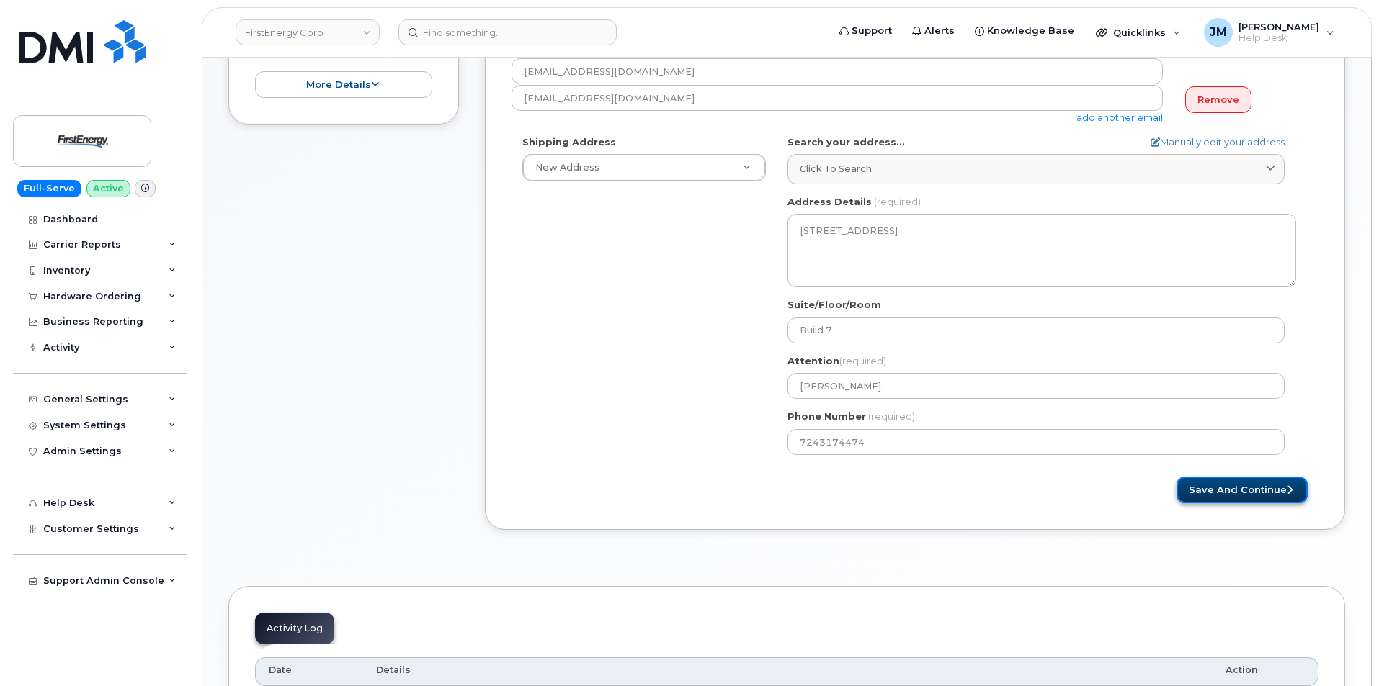
click at [1252, 491] on button "Save and Continue" at bounding box center [1241, 490] width 131 height 27
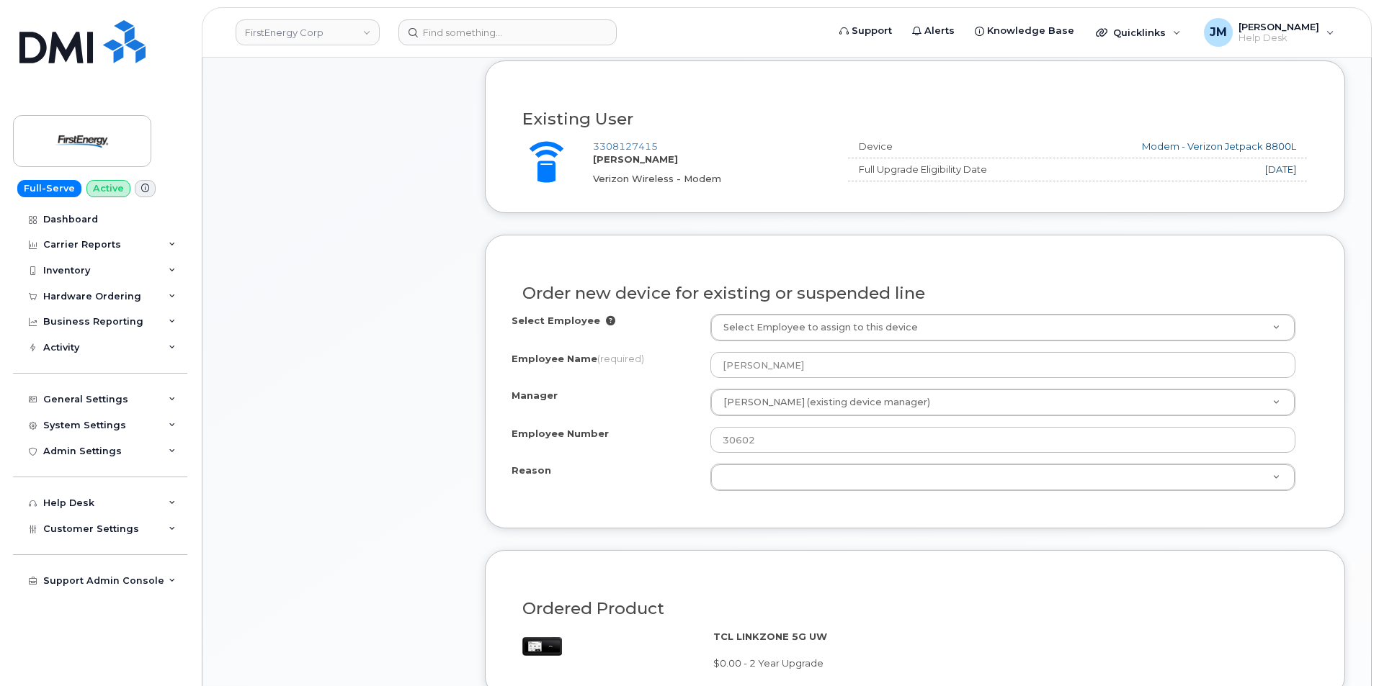
scroll to position [648, 0]
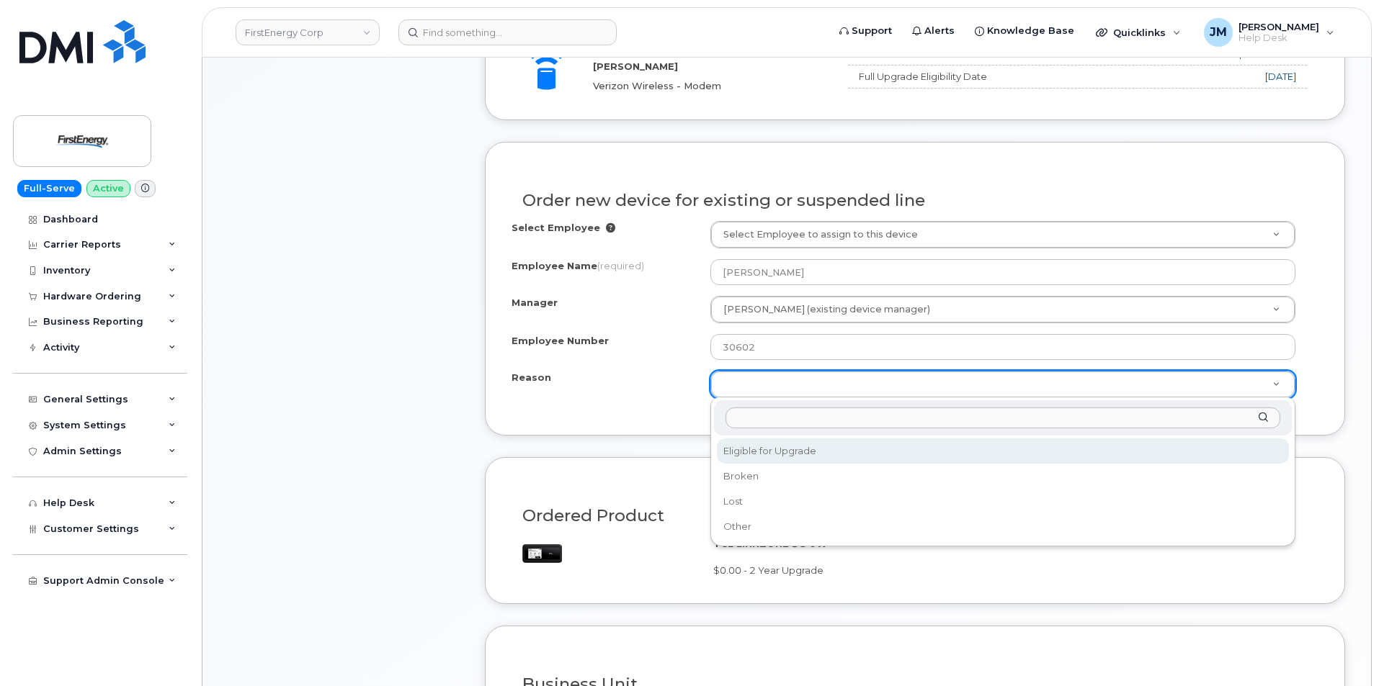
select select "eligible_for_upgrade"
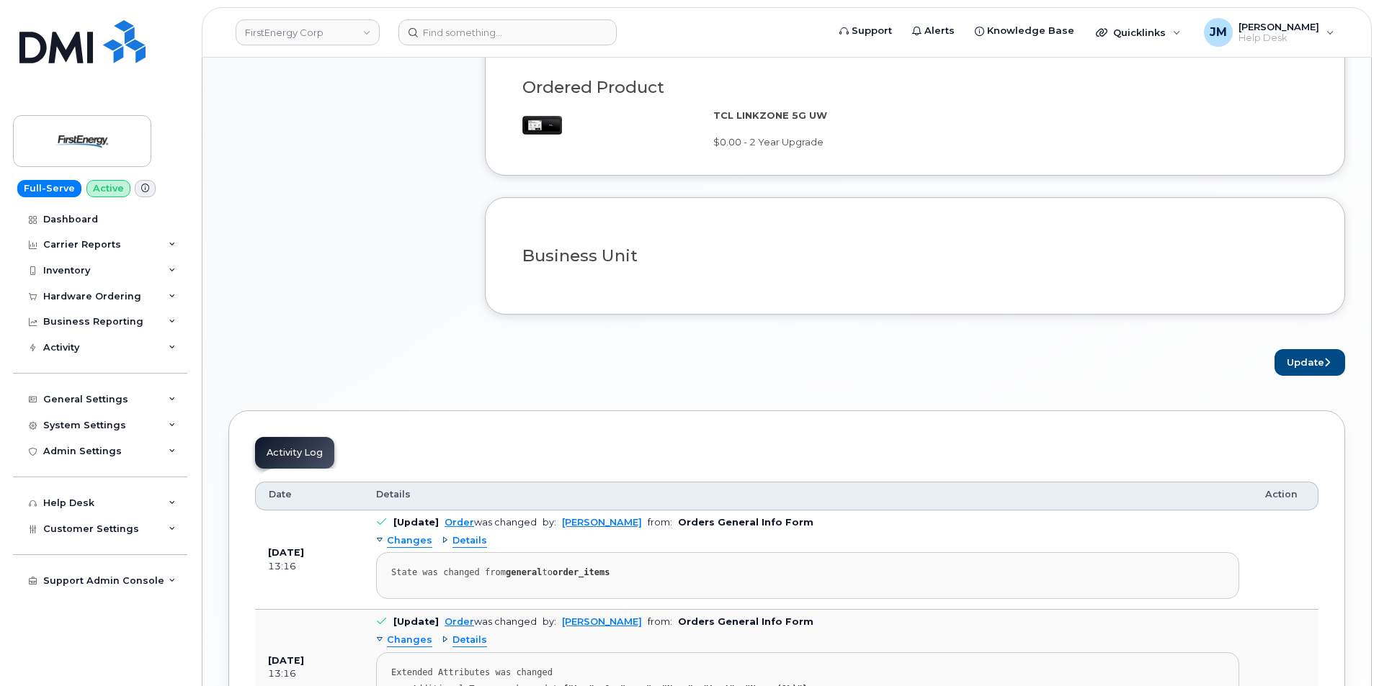
scroll to position [1080, 0]
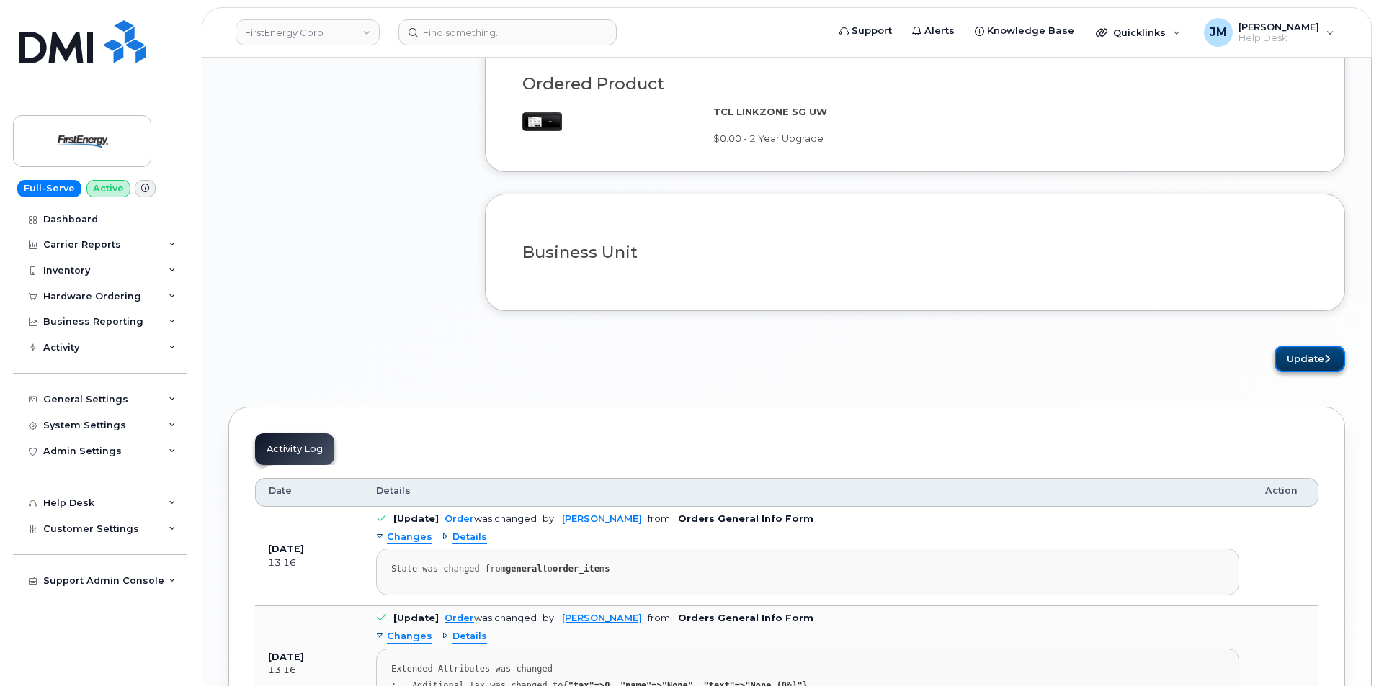
click at [1305, 357] on button "Update" at bounding box center [1309, 359] width 71 height 27
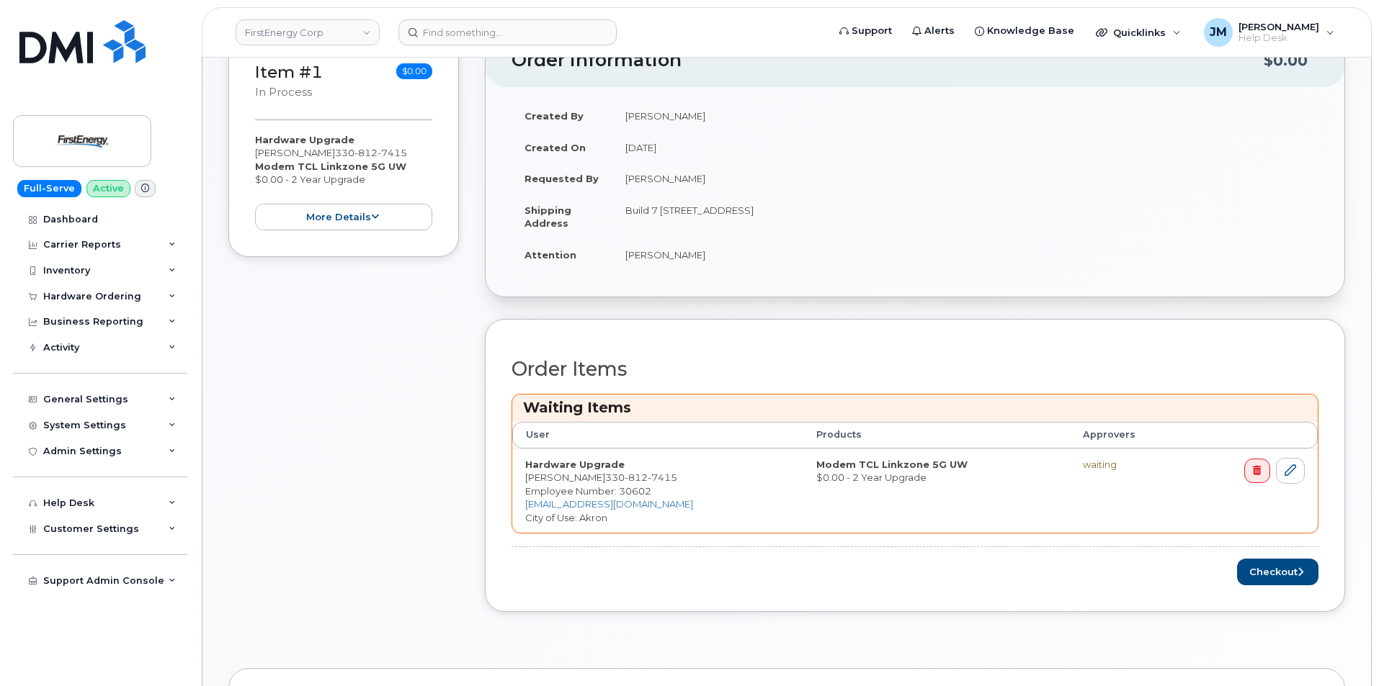
scroll to position [360, 0]
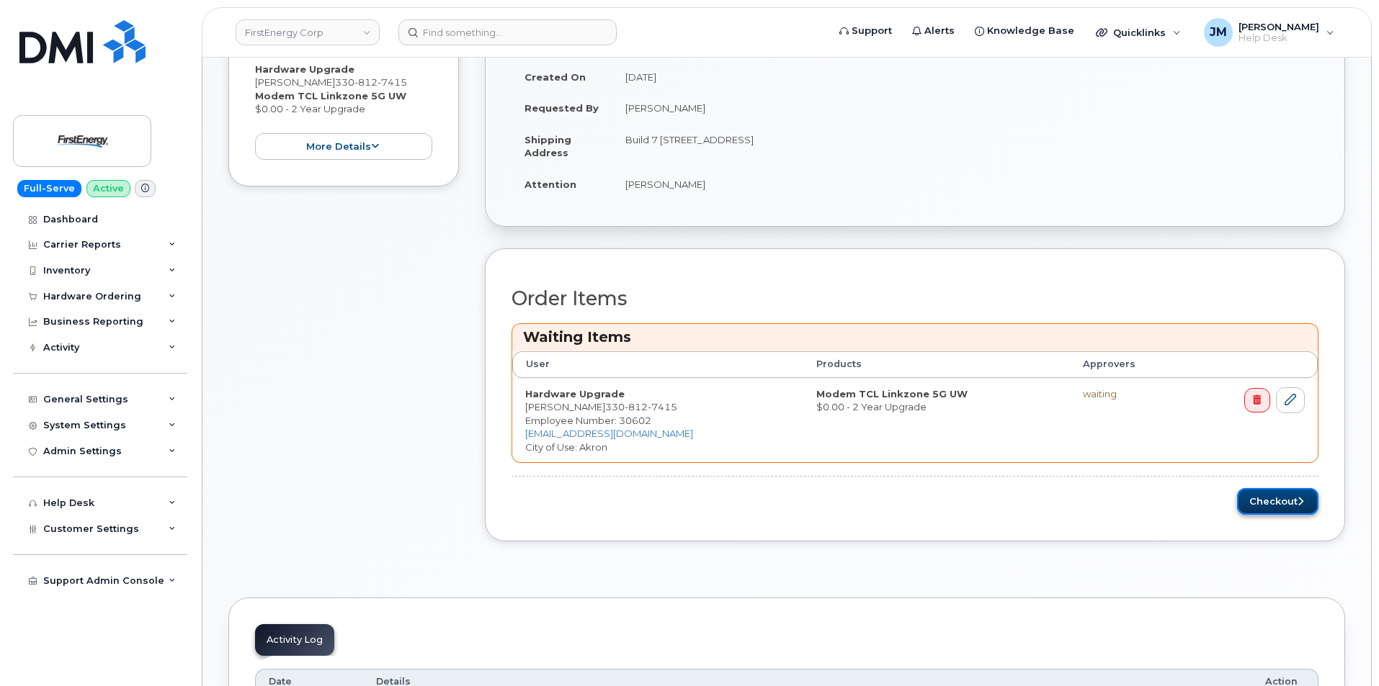
click at [1271, 502] on button "Checkout" at bounding box center [1277, 501] width 81 height 27
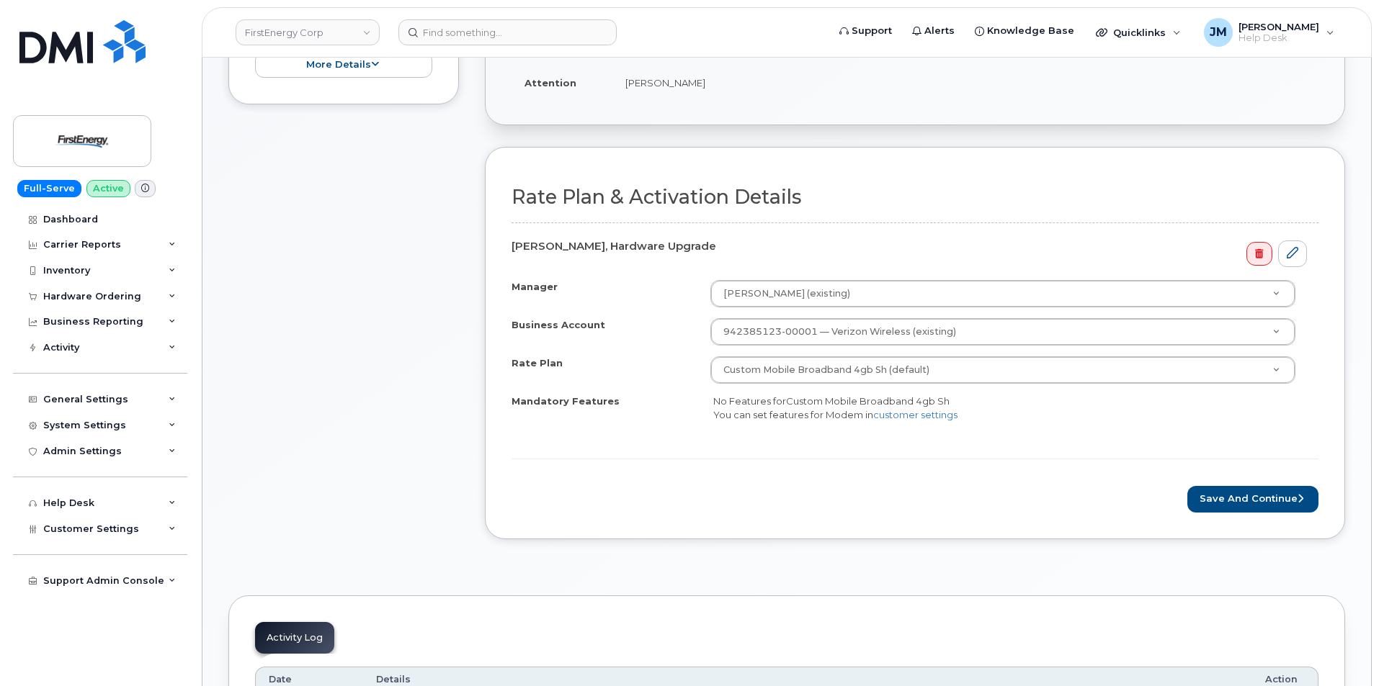
scroll to position [360, 0]
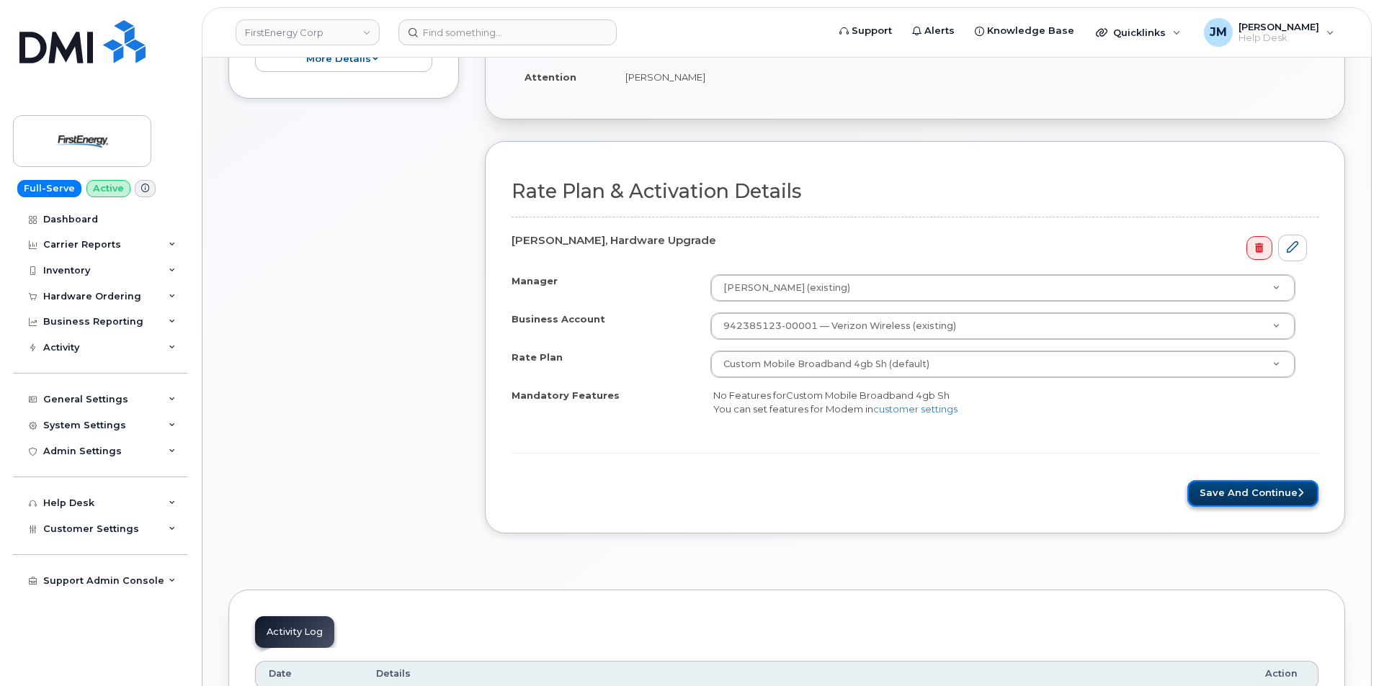
click at [1231, 493] on button "Save and Continue" at bounding box center [1252, 493] width 131 height 27
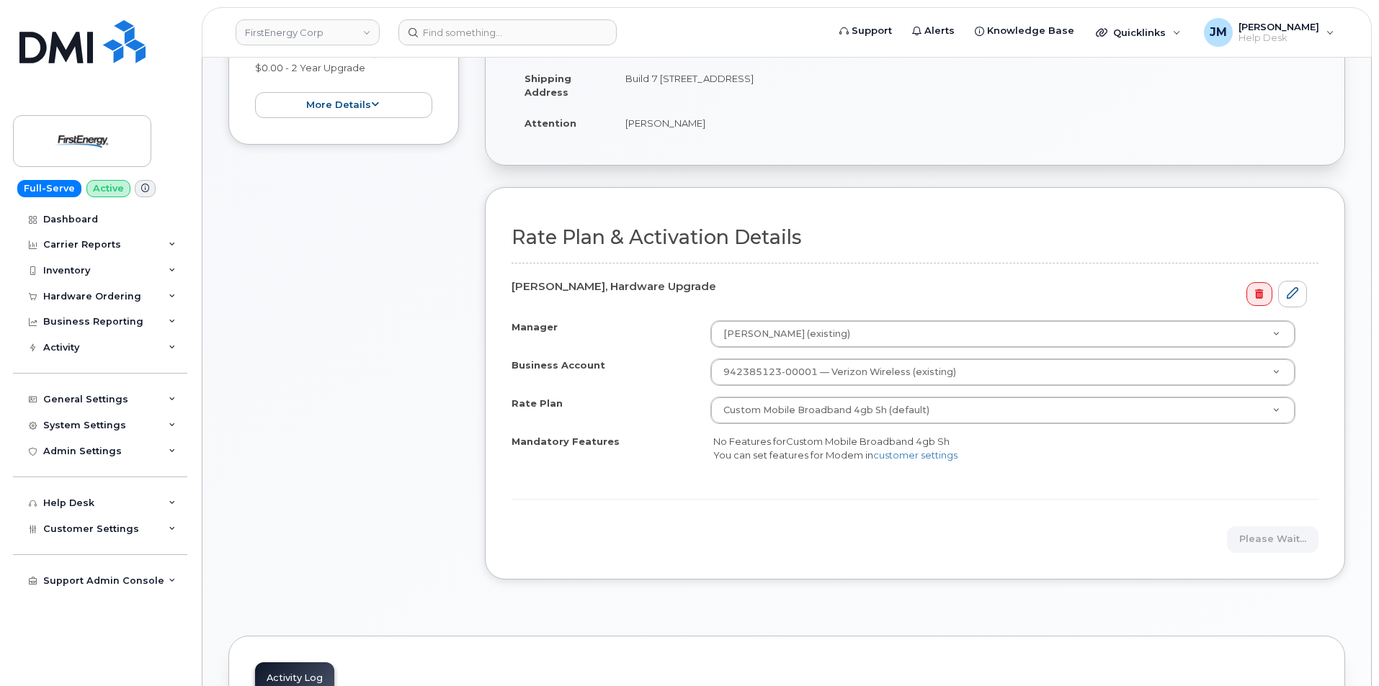
scroll to position [288, 0]
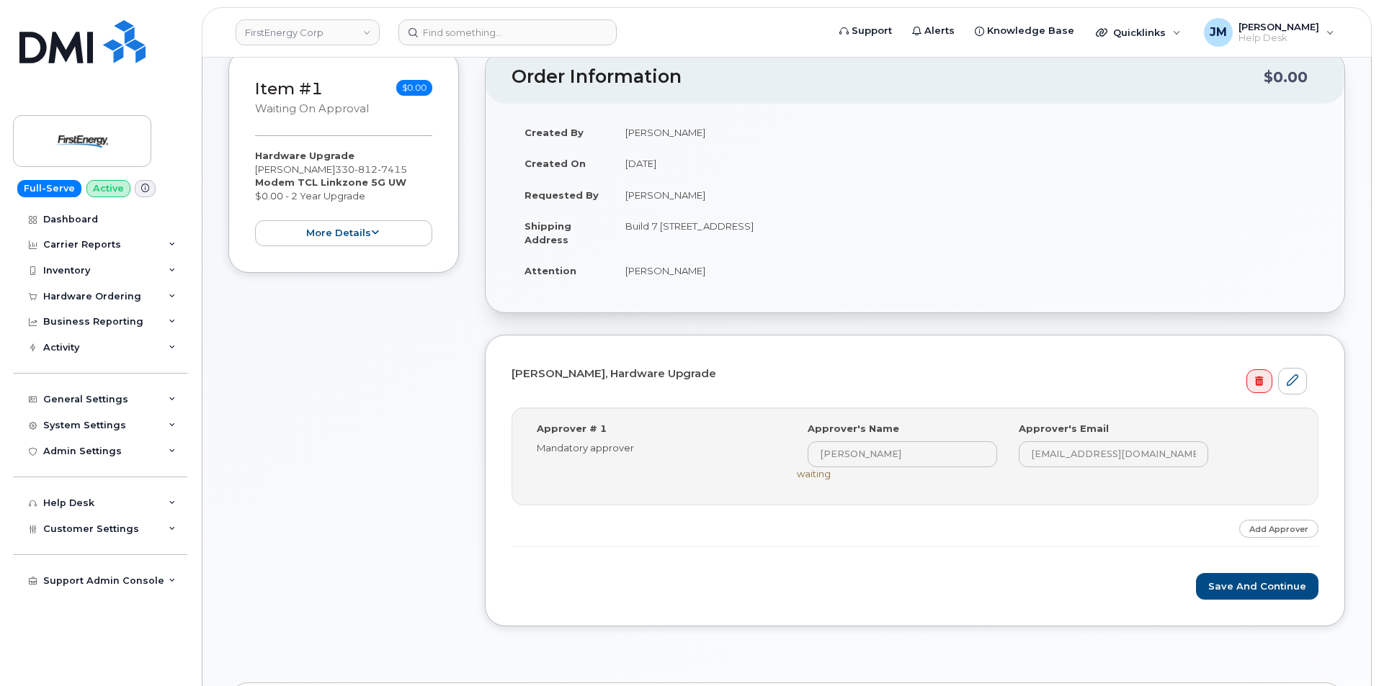
scroll to position [179, 0]
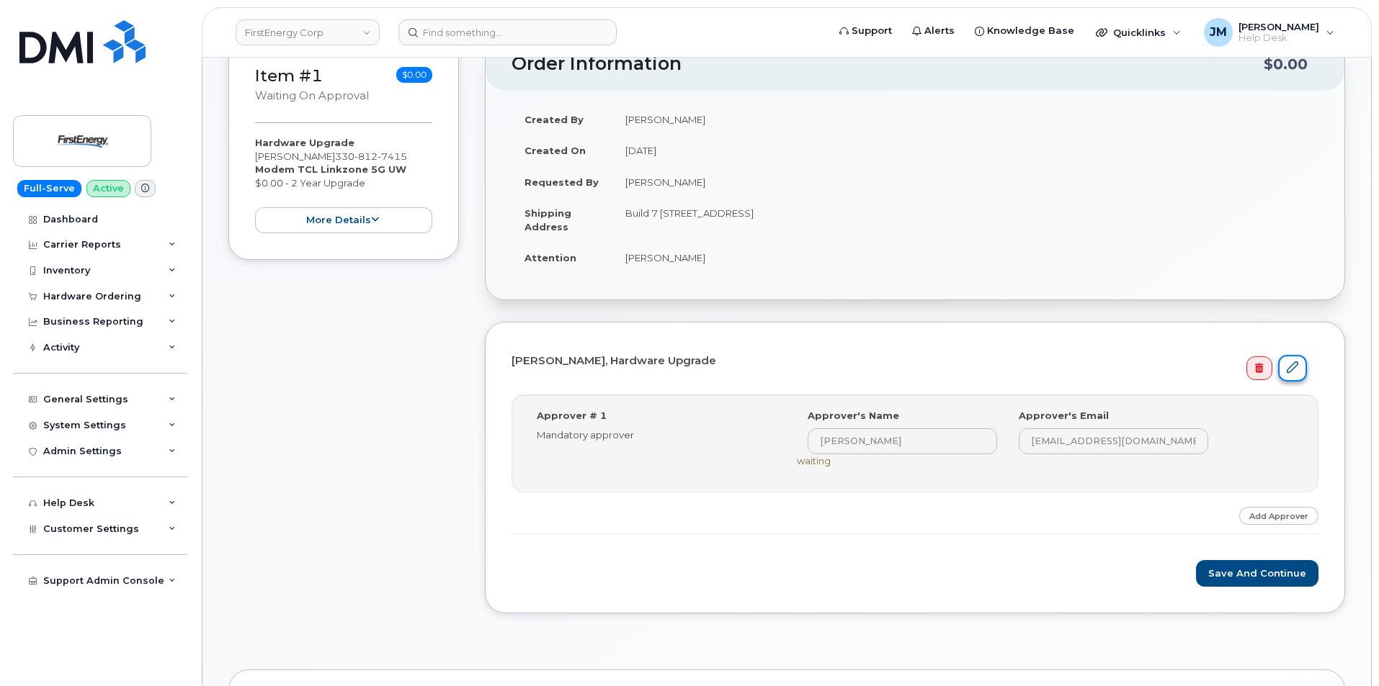
click at [1298, 366] on link at bounding box center [1292, 368] width 29 height 27
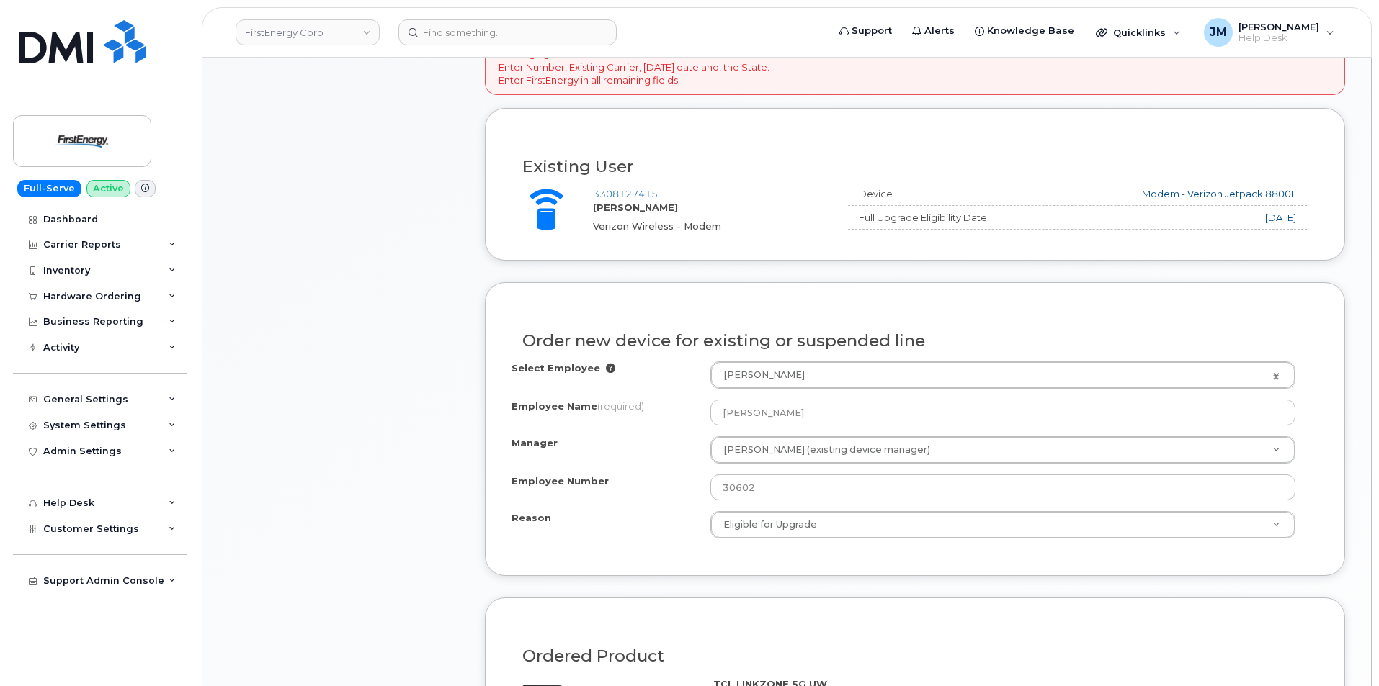
scroll to position [504, 0]
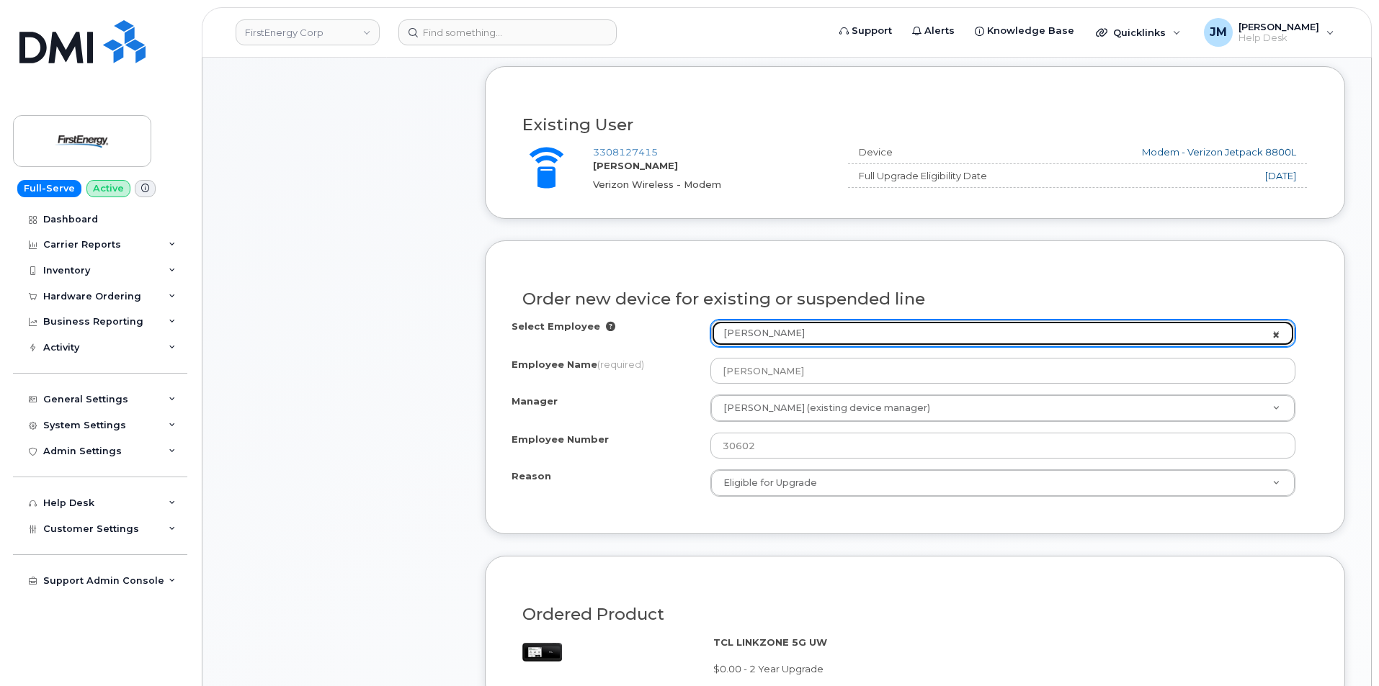
select select "1662235"
click at [1275, 336] on link "Select Employee to assign to this device" at bounding box center [1002, 334] width 583 height 26
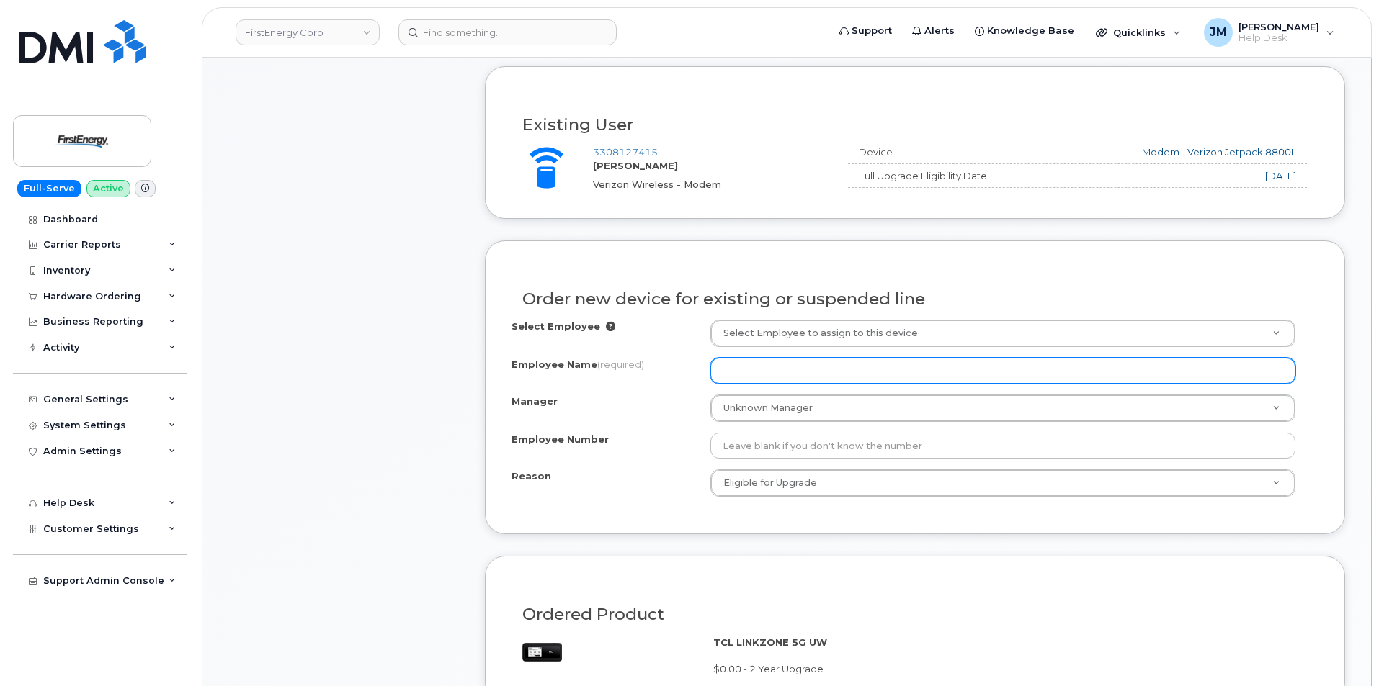
click at [779, 368] on input "Employee Name (required)" at bounding box center [1002, 371] width 585 height 26
click at [845, 381] on input "[PERSON_NAME]" at bounding box center [1002, 371] width 585 height 26
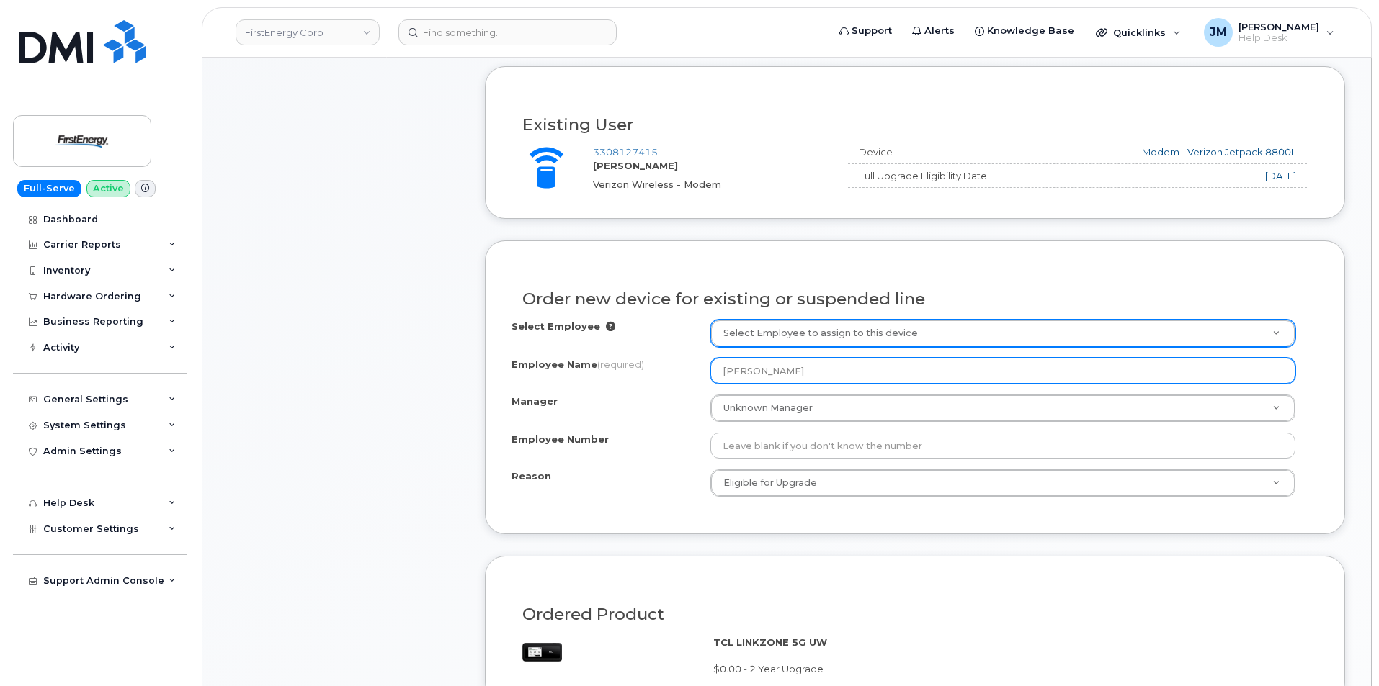
type input "[PERSON_NAME]"
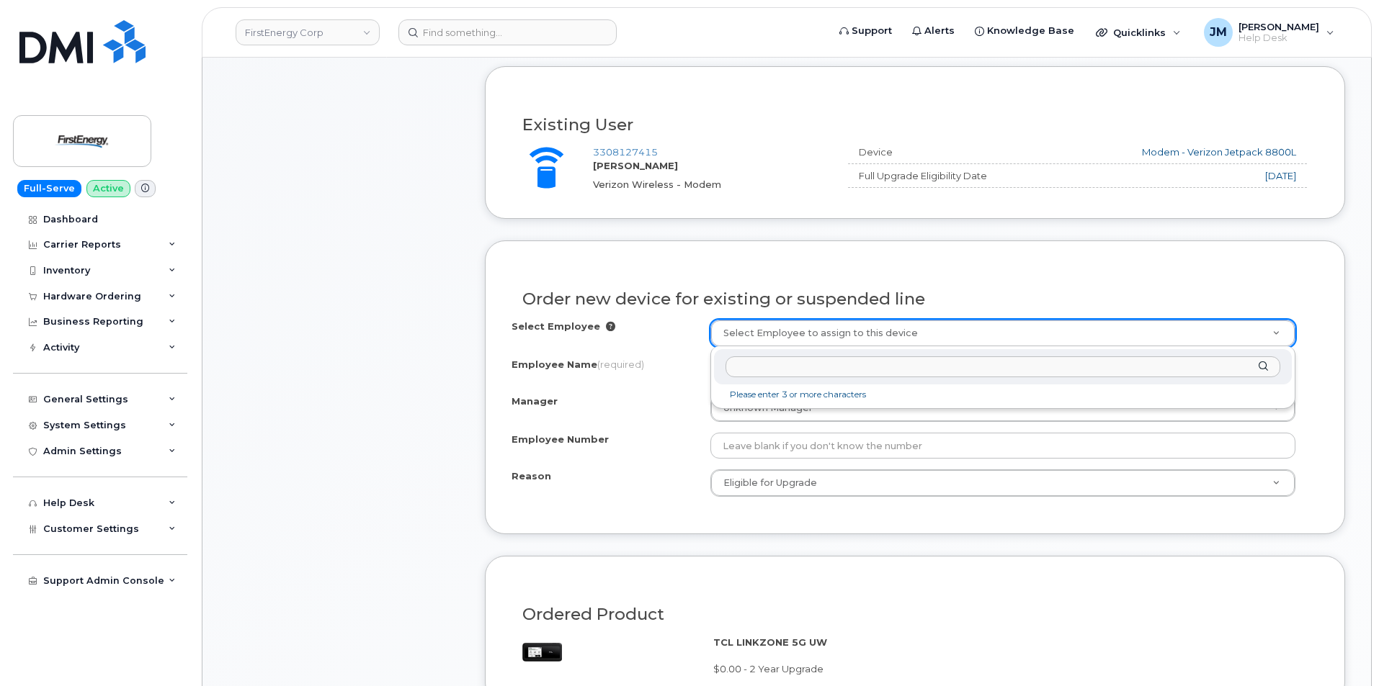
click at [795, 370] on input "text" at bounding box center [1002, 367] width 555 height 21
type input "[PERSON_NAME]"
click at [837, 375] on input "[PERSON_NAME]" at bounding box center [1002, 367] width 555 height 21
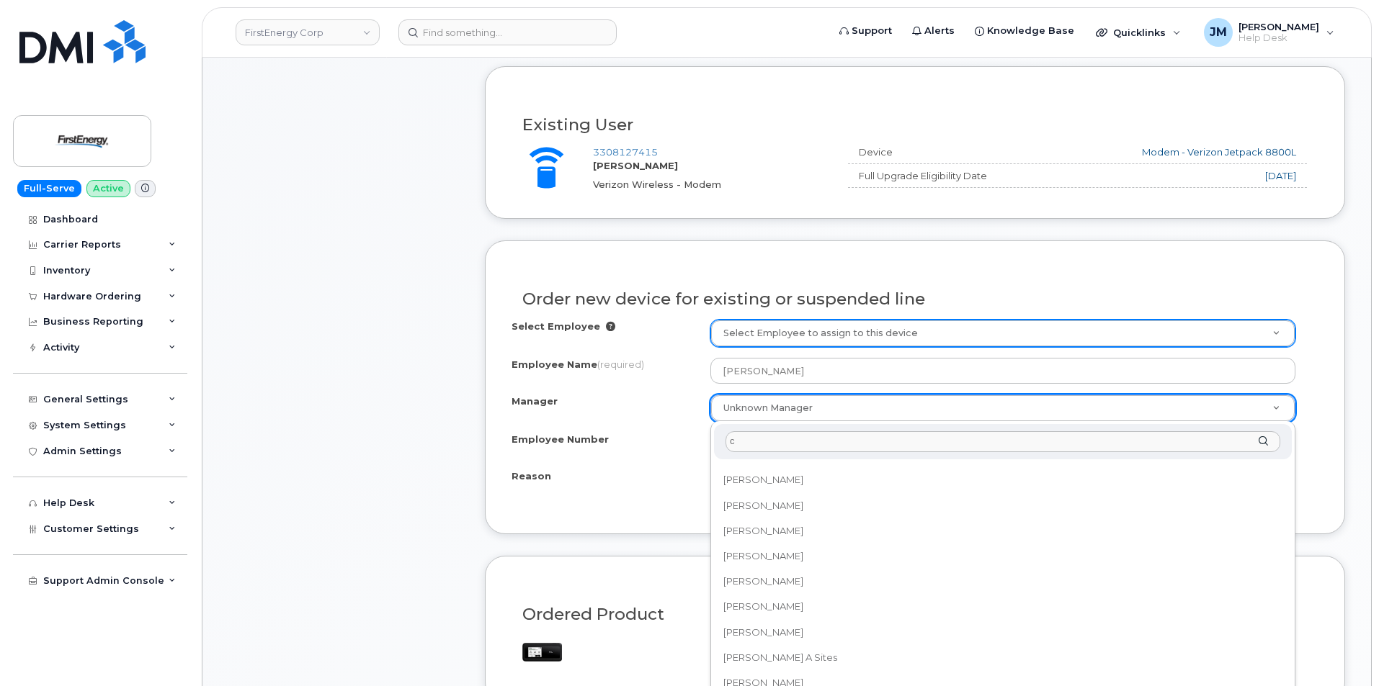
scroll to position [0, 0]
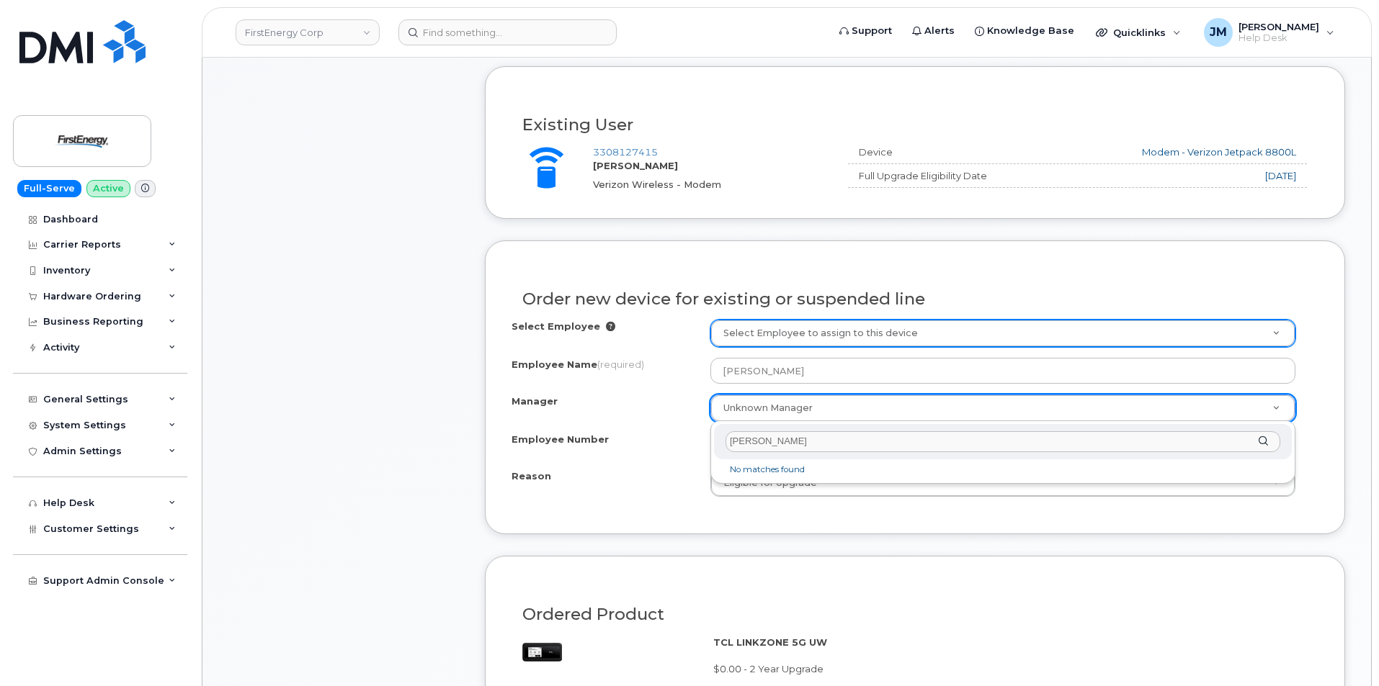
type input "[PERSON_NAME]"
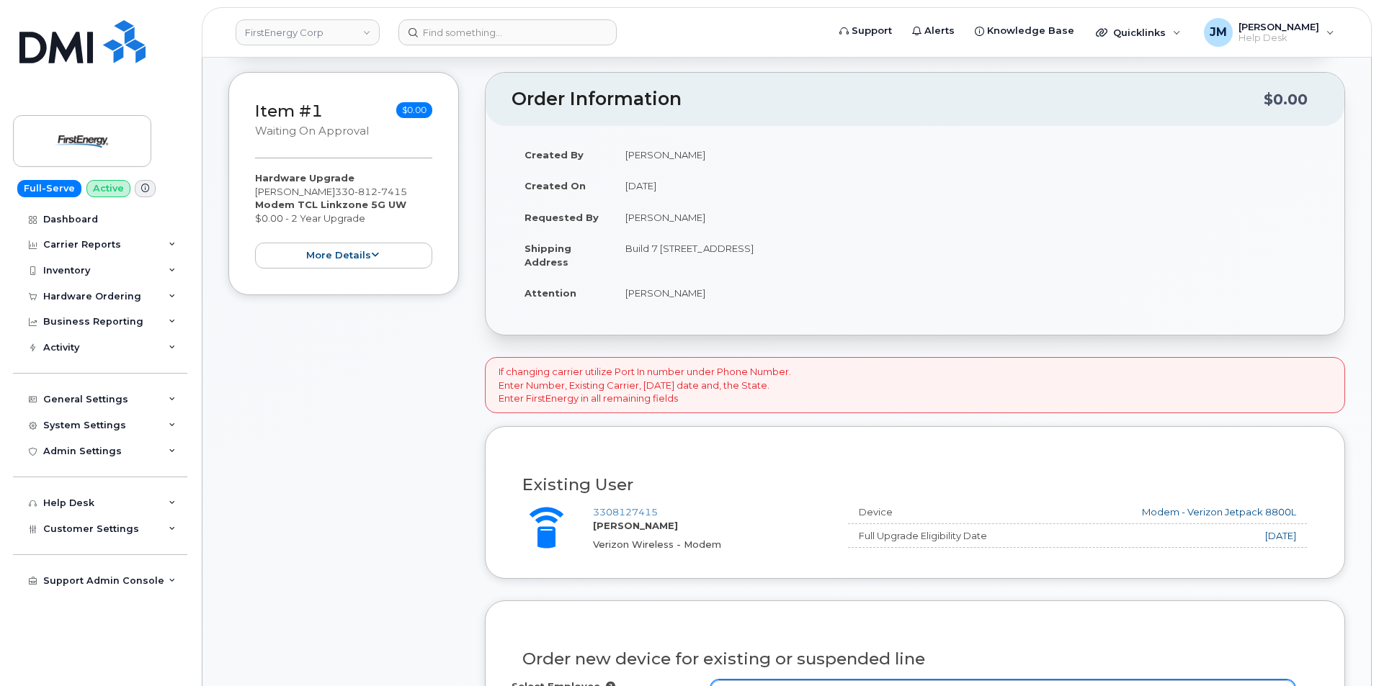
scroll to position [557, 0]
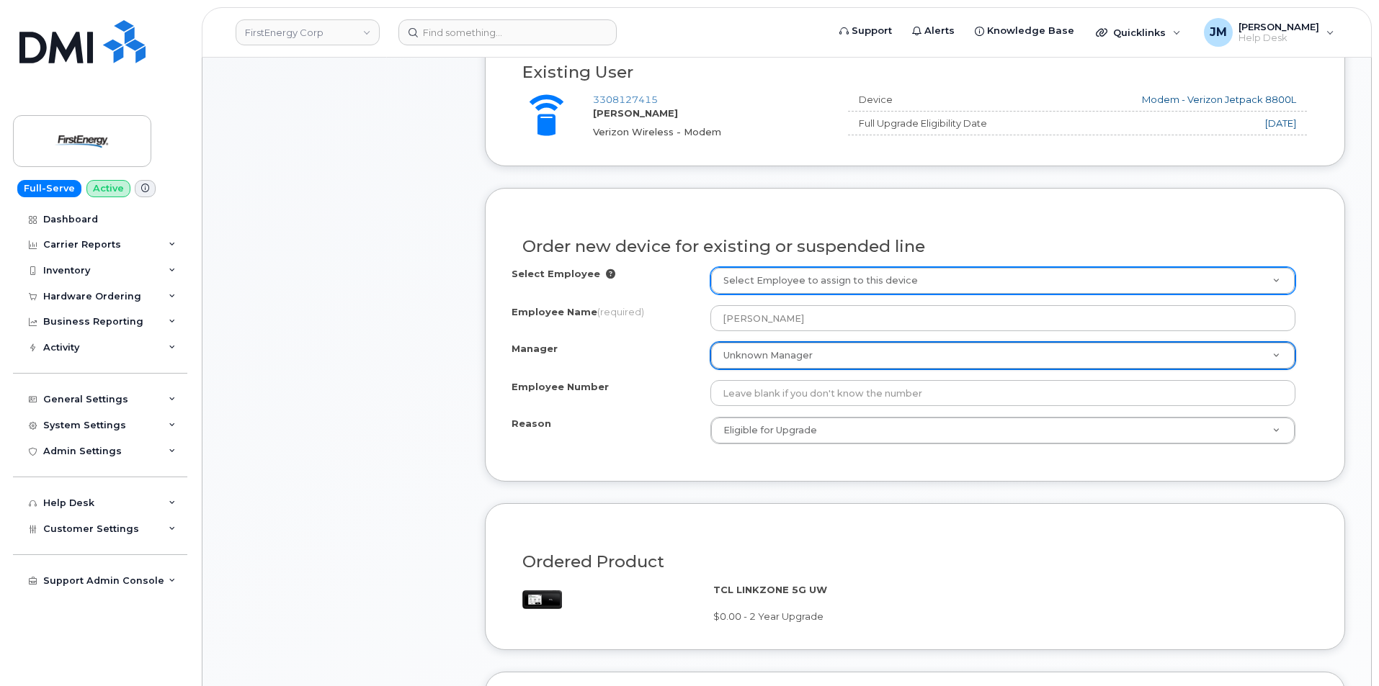
drag, startPoint x: 714, startPoint y: 218, endPoint x: 650, endPoint y: 219, distance: 63.4
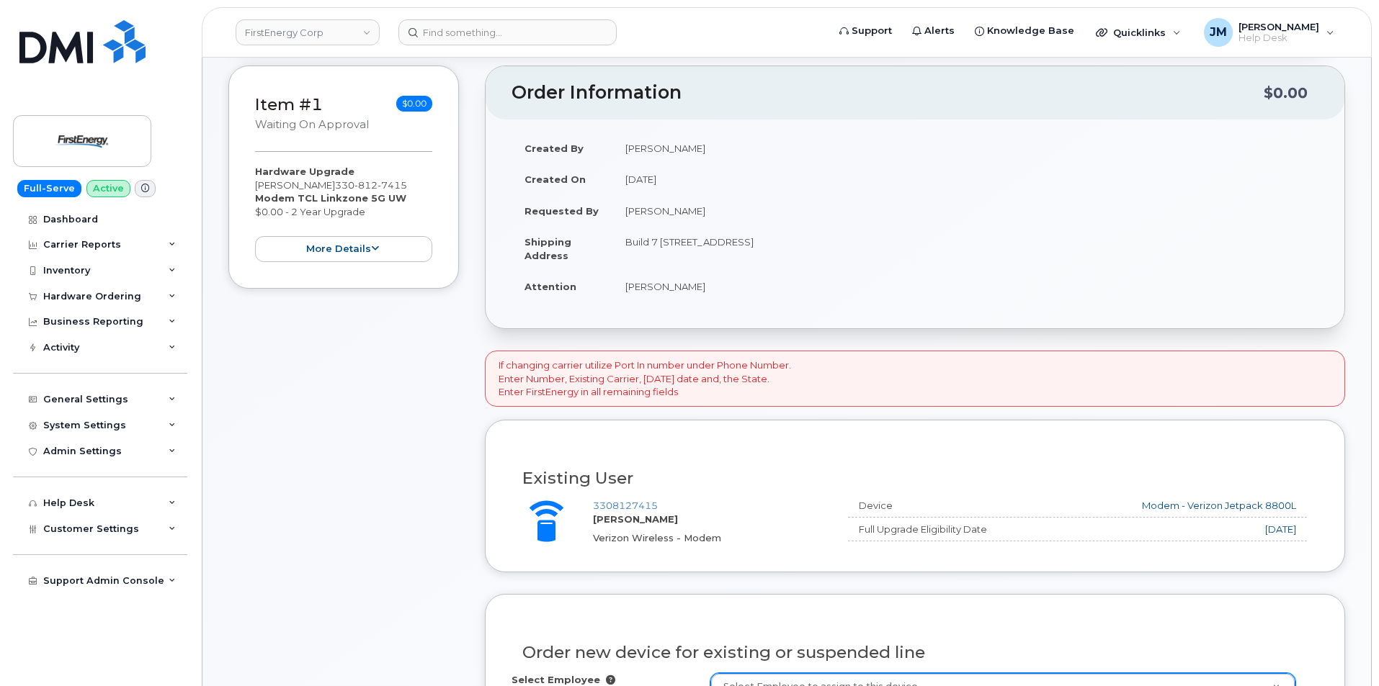
scroll to position [125, 0]
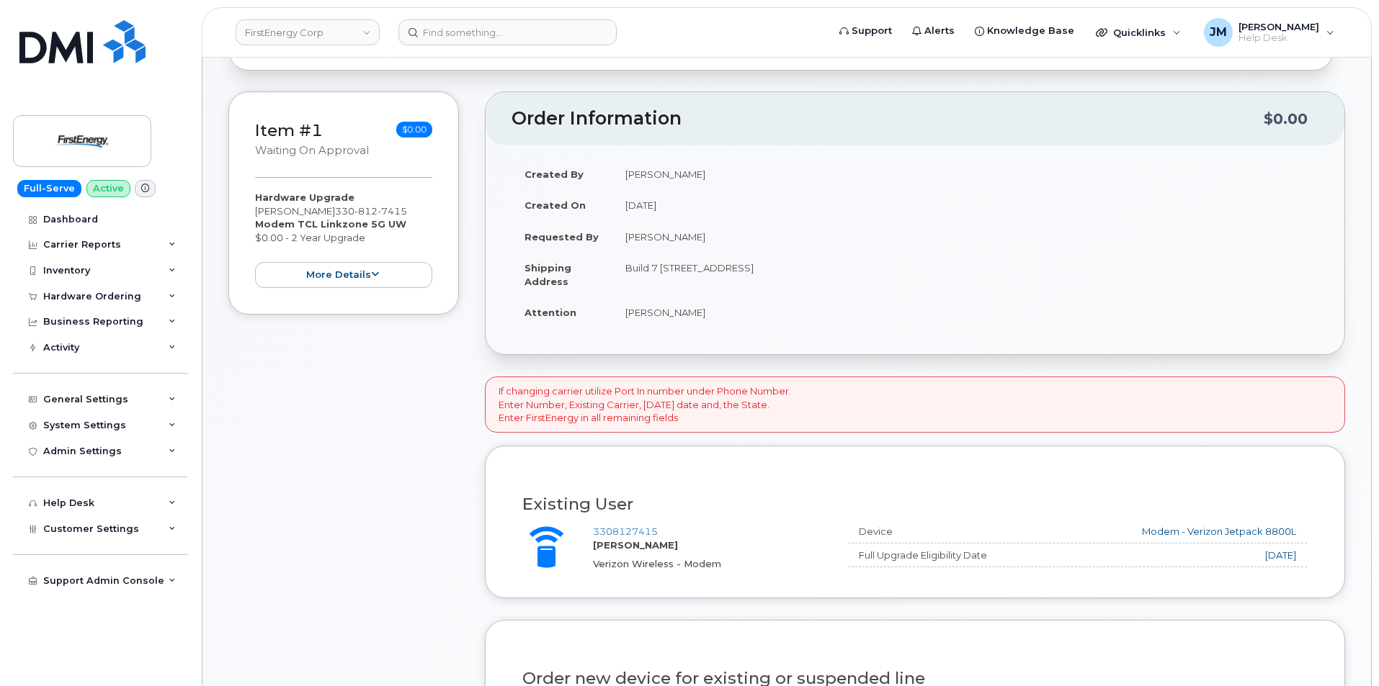
drag, startPoint x: 708, startPoint y: 238, endPoint x: 630, endPoint y: 236, distance: 78.5
click at [622, 241] on td "[PERSON_NAME]" at bounding box center [965, 237] width 706 height 32
copy td "[PERSON_NAME]"
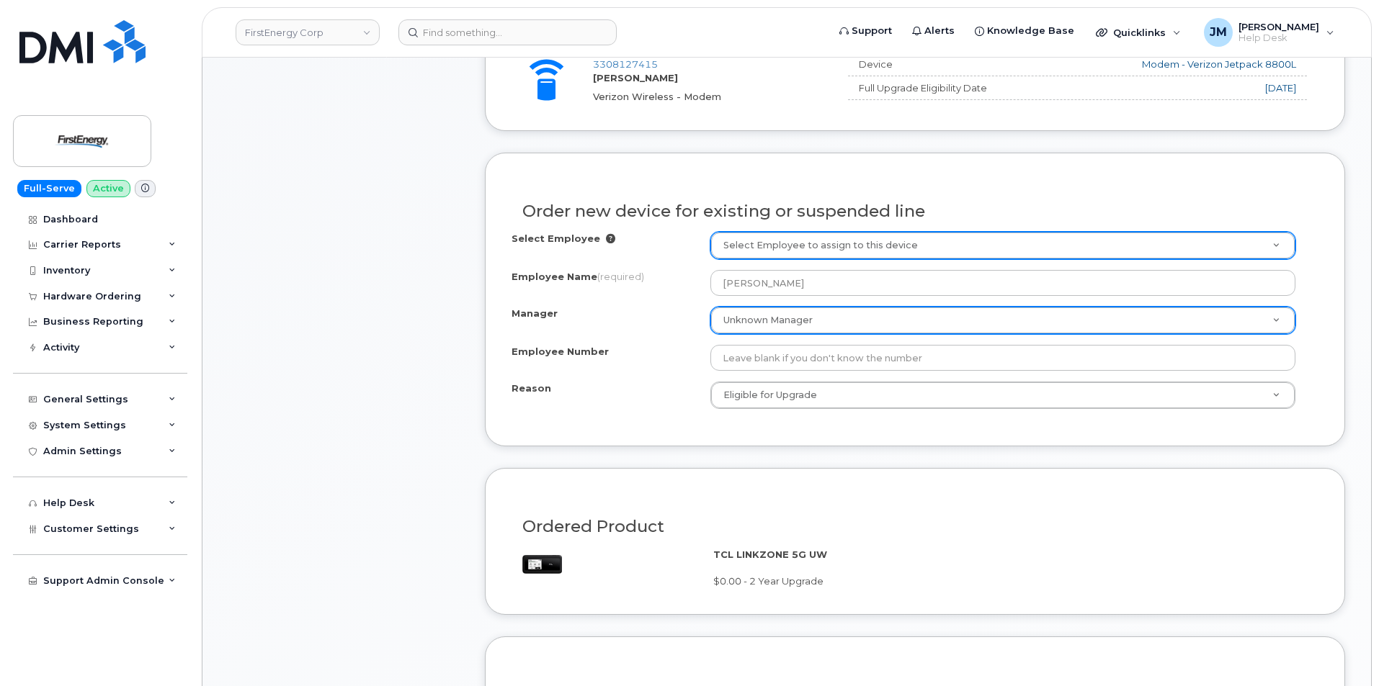
scroll to position [557, 0]
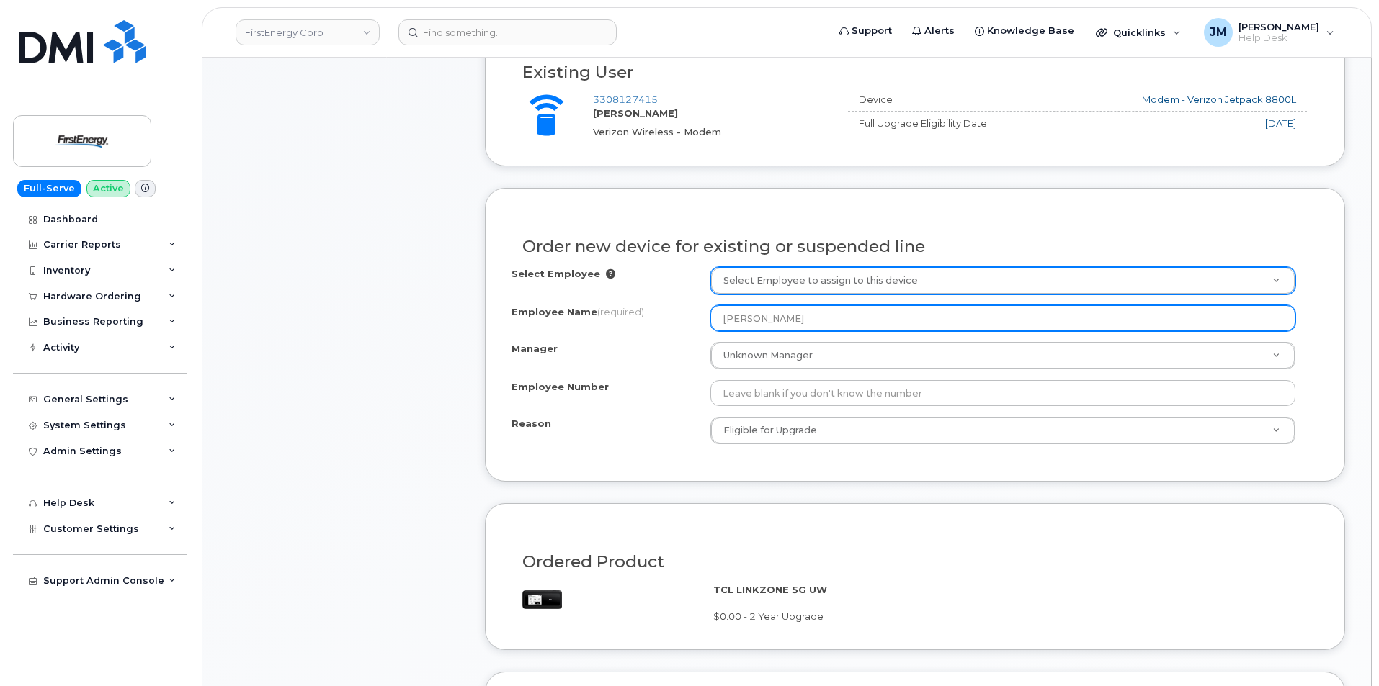
drag, startPoint x: 804, startPoint y: 321, endPoint x: 704, endPoint y: 321, distance: 99.4
click at [704, 321] on div "Employee Name (required) [PERSON_NAME]" at bounding box center [914, 318] width 807 height 26
paste input "[PERSON_NAME]"
type input "[PERSON_NAME]"
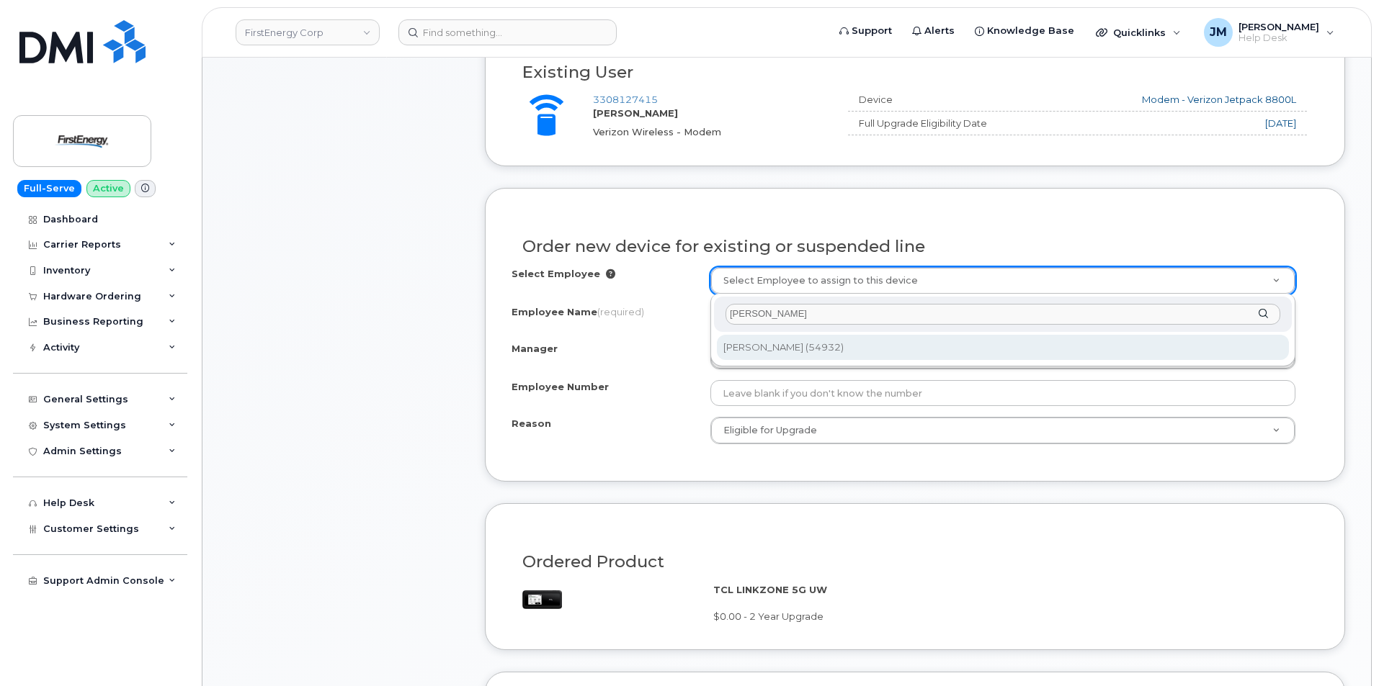
type input "[PERSON_NAME]"
type input "2069254"
type input "54932"
select select "2070300"
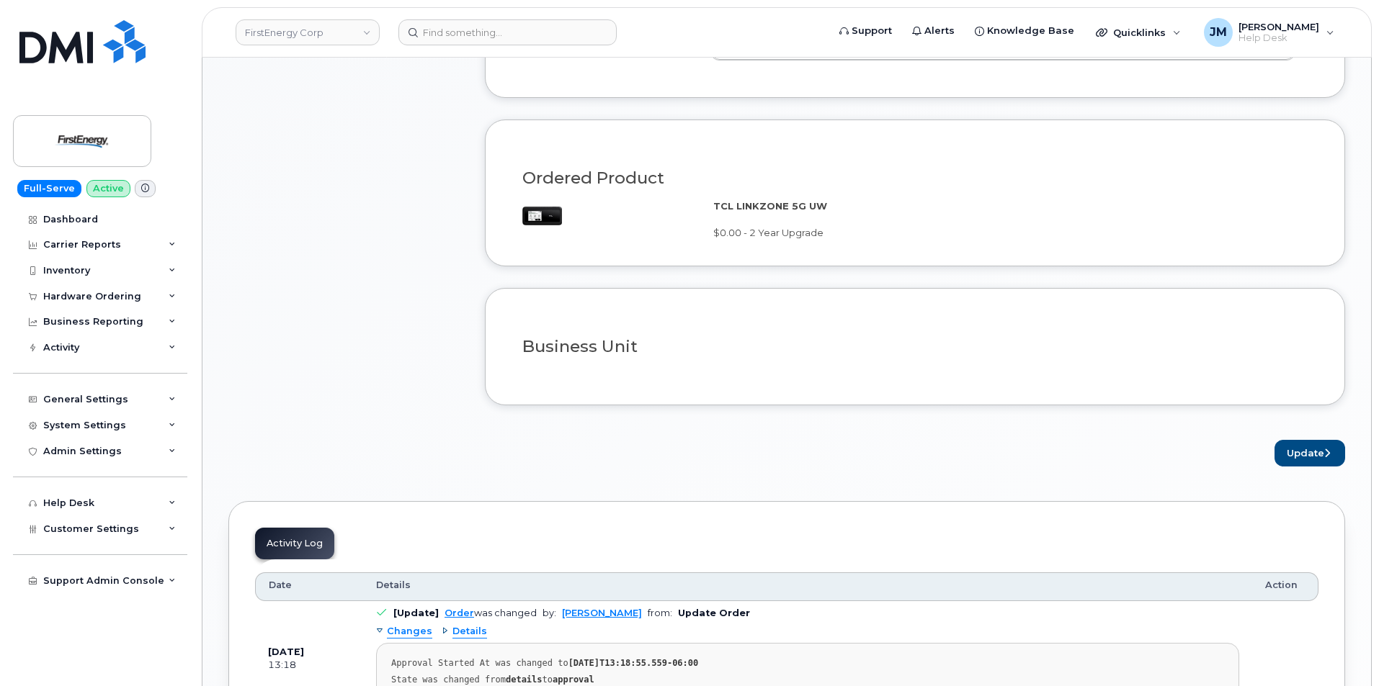
scroll to position [989, 0]
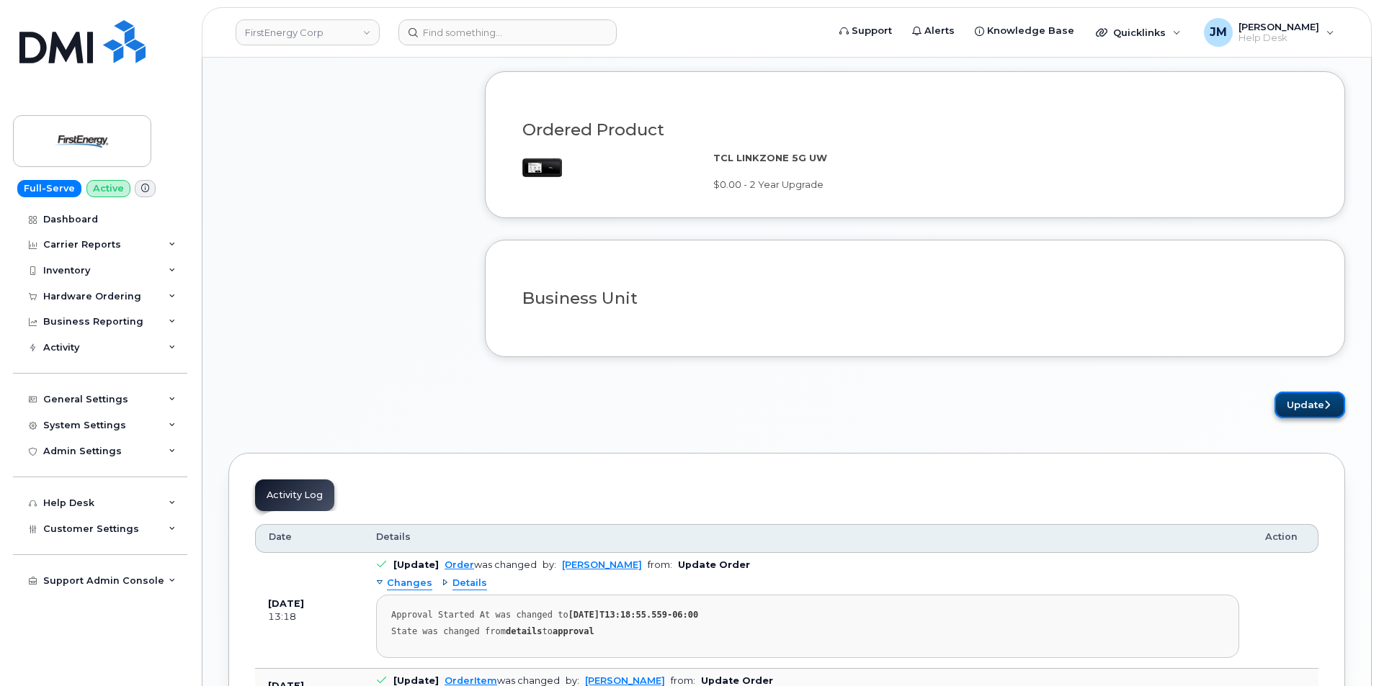
click at [1302, 406] on button "Update" at bounding box center [1309, 405] width 71 height 27
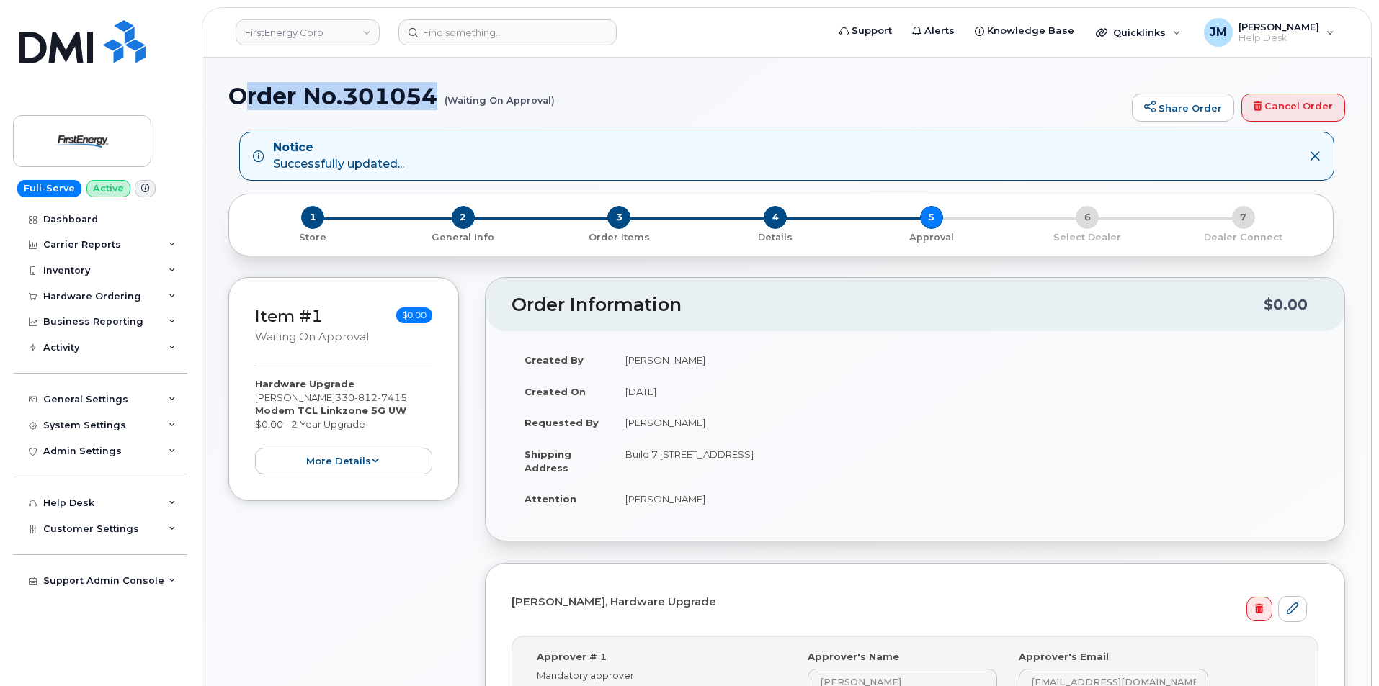
drag, startPoint x: 576, startPoint y: 97, endPoint x: 225, endPoint y: 85, distance: 350.3
click at [237, 85] on h1 "Order No.301054 (Waiting On Approval)" at bounding box center [676, 96] width 896 height 25
click at [235, 102] on h1 "Order No.301054 (Waiting On Approval)" at bounding box center [676, 96] width 896 height 25
drag, startPoint x: 230, startPoint y: 92, endPoint x: 552, endPoint y: 99, distance: 322.8
click at [552, 99] on h1 "Order No.301054 (Waiting On Approval)" at bounding box center [676, 96] width 896 height 25
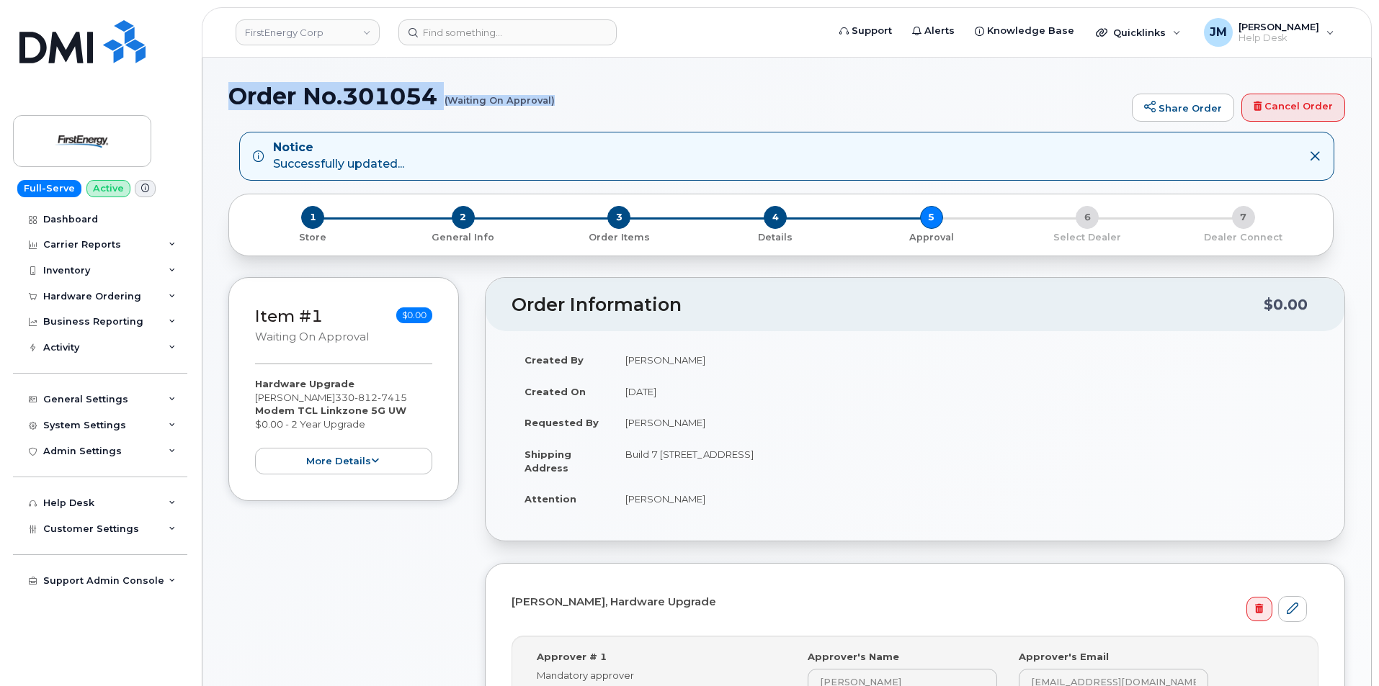
copy h1 "Order No.301054 (Waiting On Approval)"
